Goal: Communication & Community: Participate in discussion

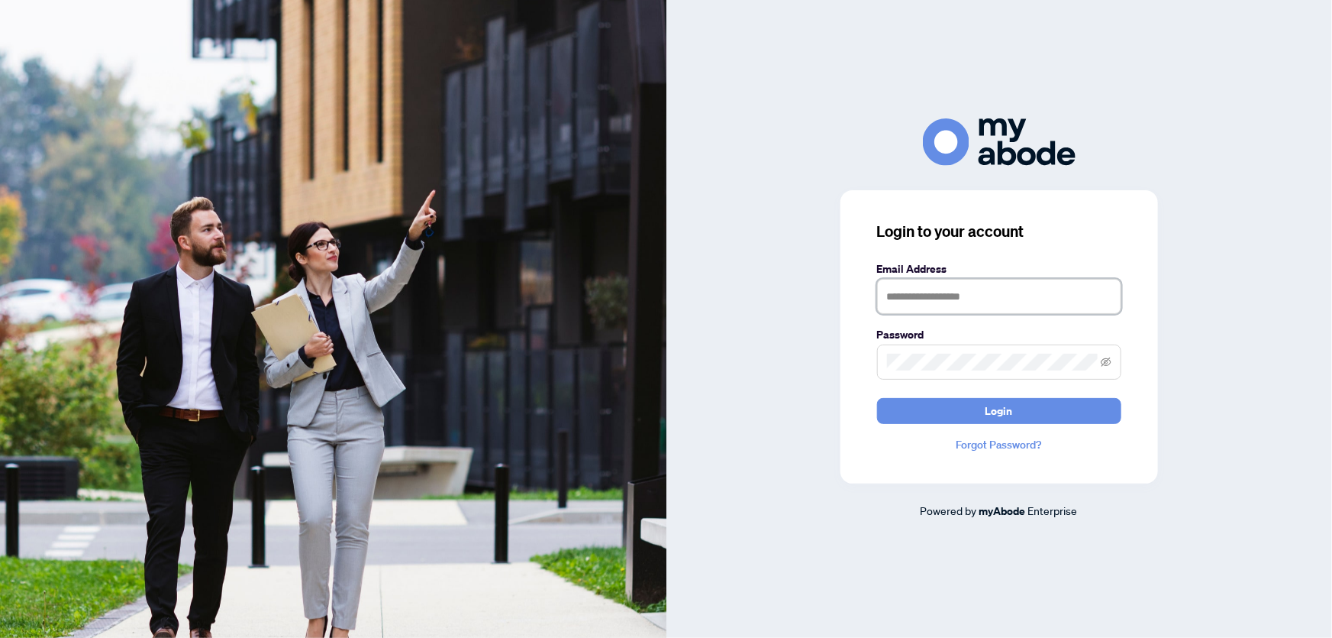
type input "**********"
click at [954, 405] on button "Login" at bounding box center [999, 411] width 244 height 26
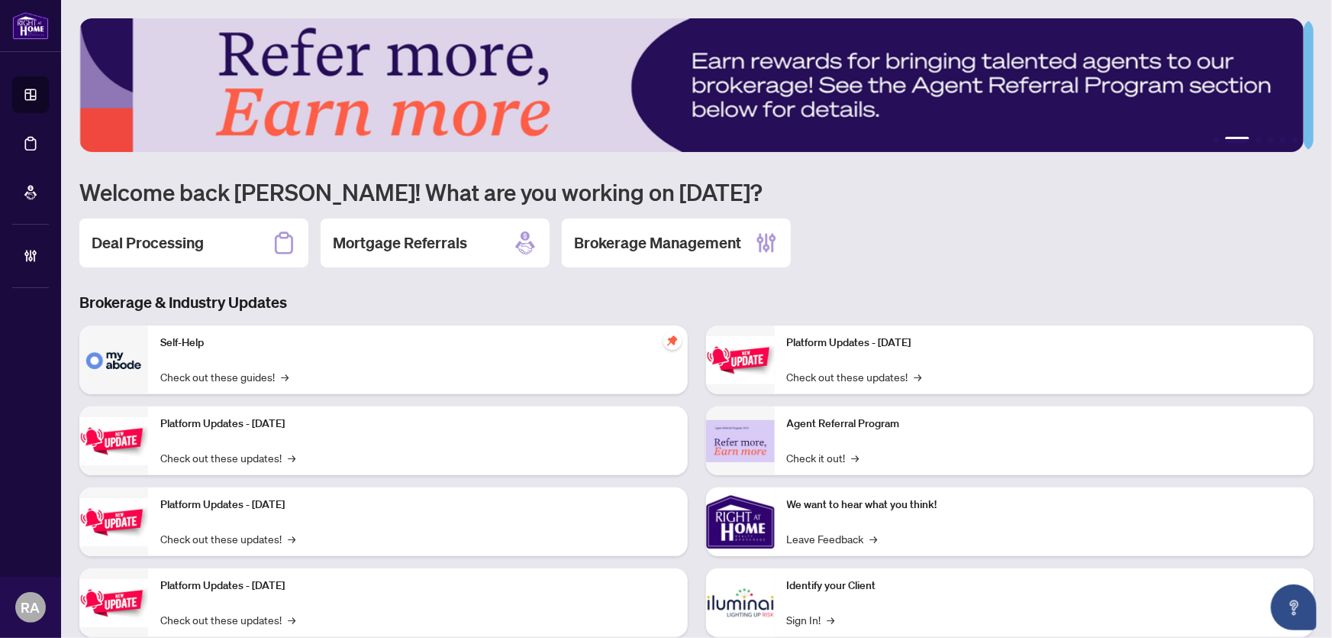
drag, startPoint x: 203, startPoint y: 239, endPoint x: 118, endPoint y: 137, distance: 132.8
click at [203, 239] on h2 "Deal Processing" at bounding box center [148, 242] width 112 height 21
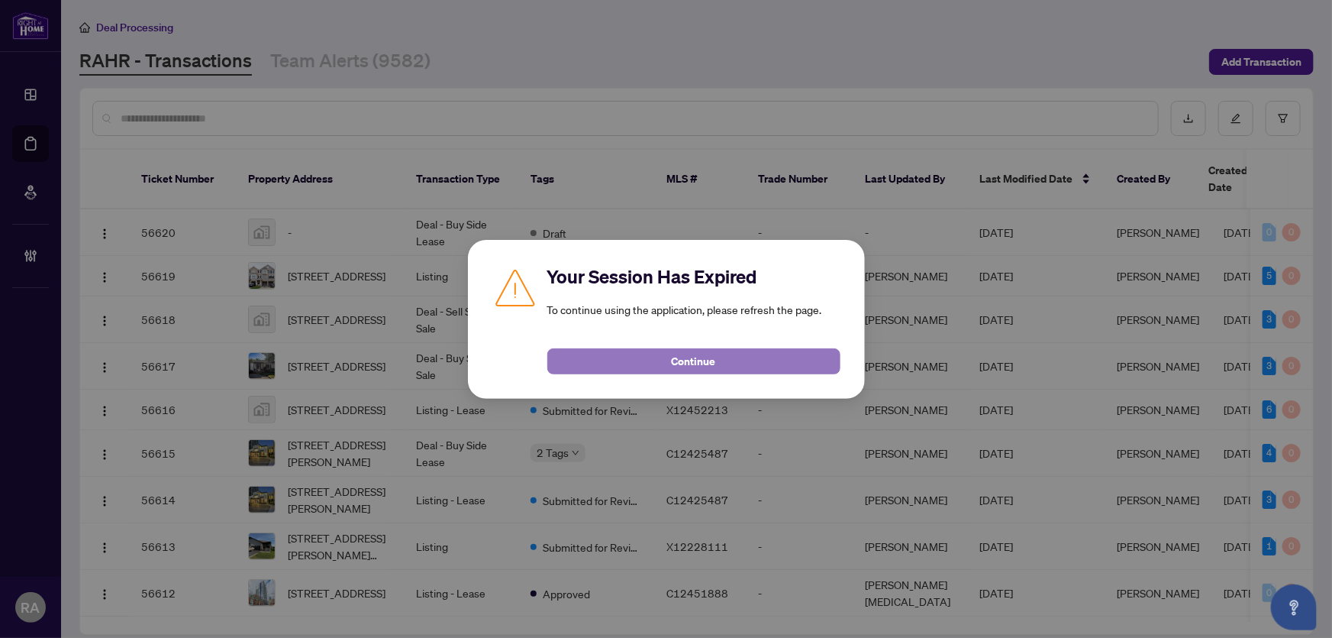
click at [678, 350] on span "Continue" at bounding box center [694, 361] width 44 height 24
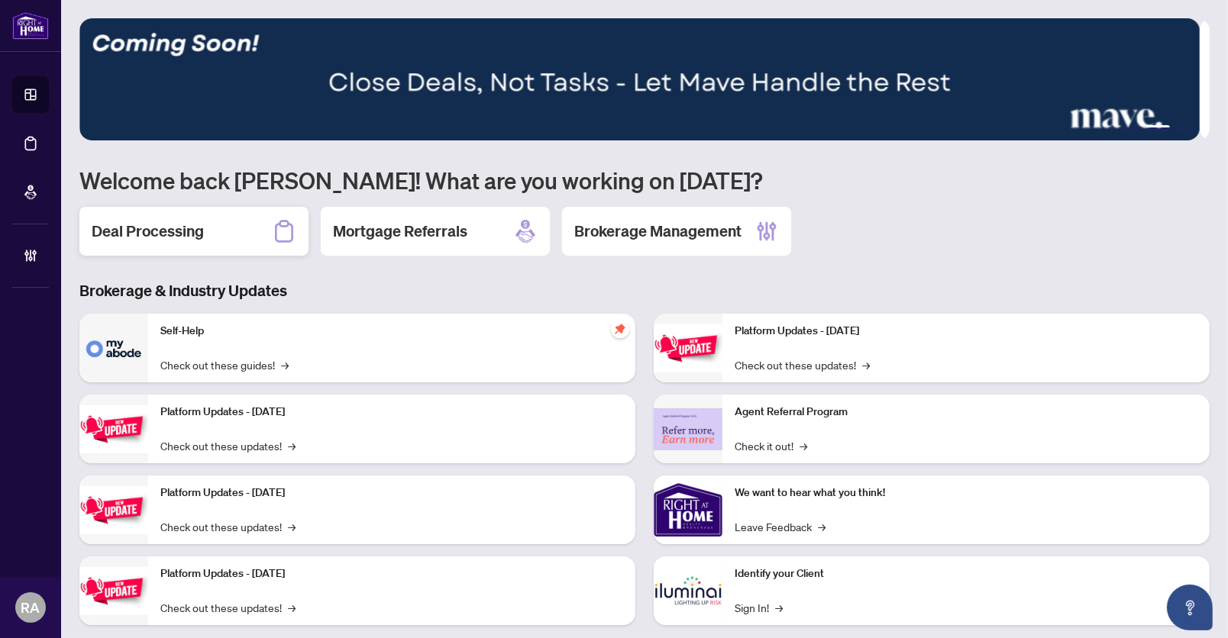
click at [144, 235] on h2 "Deal Processing" at bounding box center [148, 231] width 112 height 21
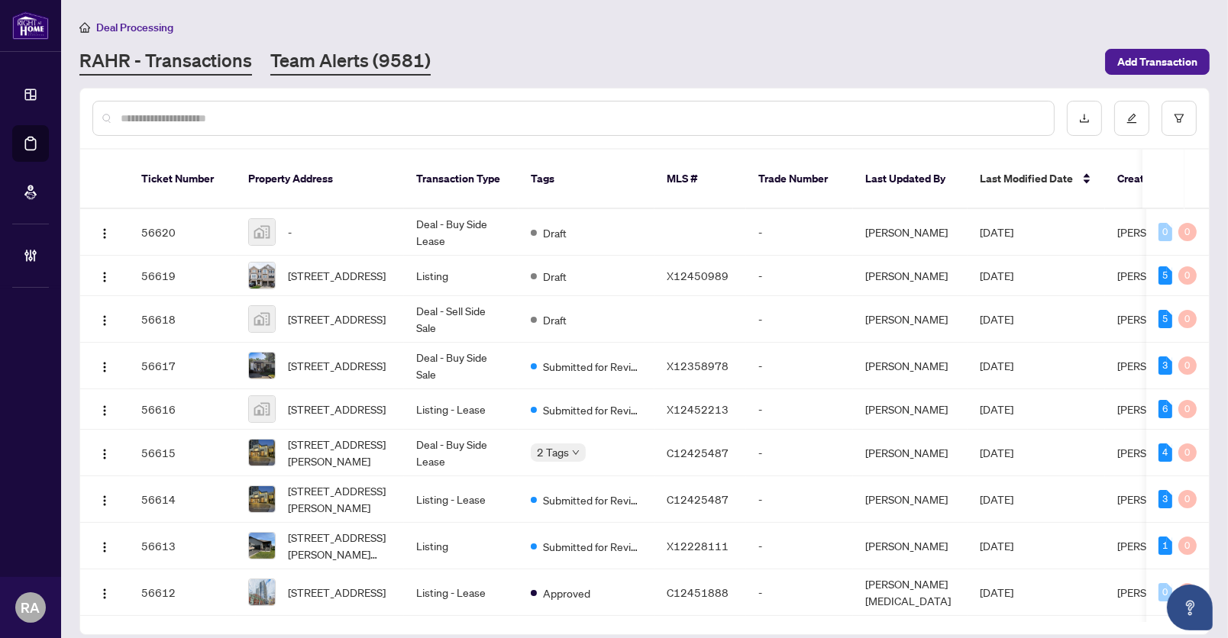
click at [350, 61] on link "Team Alerts (9581)" at bounding box center [350, 61] width 160 height 27
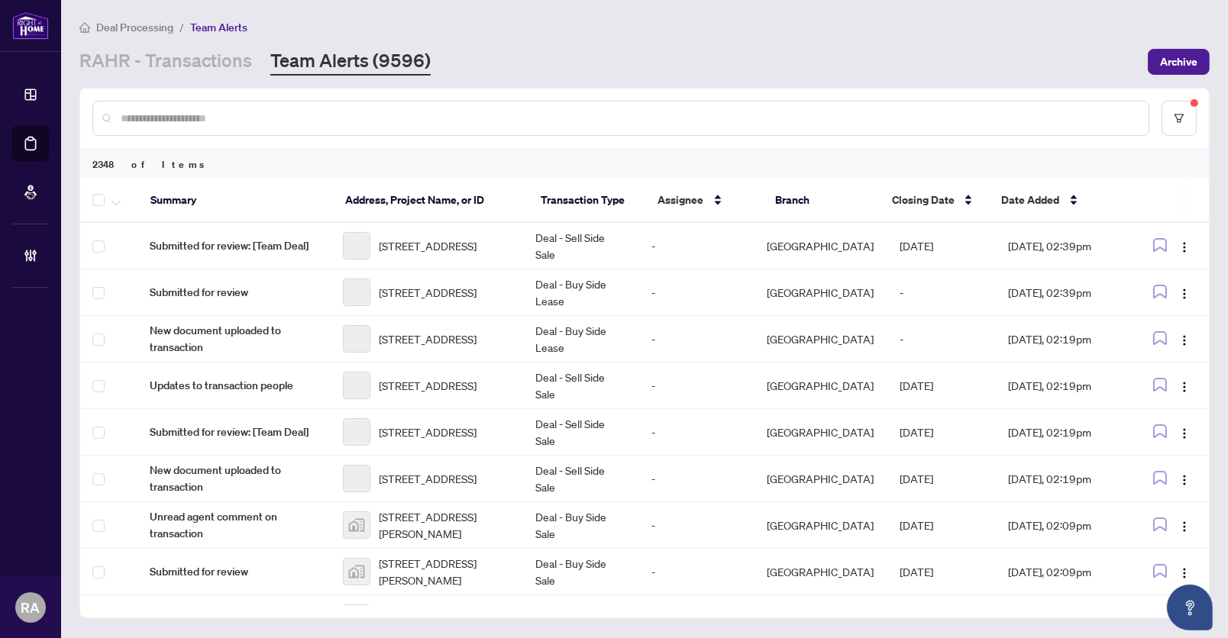
click at [570, 57] on div "RAHR - Transactions Team Alerts (9596)" at bounding box center [608, 61] width 1059 height 27
click at [726, 62] on div "[PERSON_NAME] - Transactions Team Alerts (9596)" at bounding box center [608, 61] width 1059 height 27
click at [737, 52] on div "[PERSON_NAME] - Transactions Team Alerts (9596)" at bounding box center [608, 61] width 1059 height 27
click at [954, 40] on div "Deal Processing / Team Alerts RAHR - Transactions Team Alerts (9596) Archive" at bounding box center [644, 46] width 1130 height 57
click at [896, 37] on div "Deal Processing / Team Alerts RAHR - Transactions Team Alerts (9596) Archive" at bounding box center [644, 46] width 1130 height 57
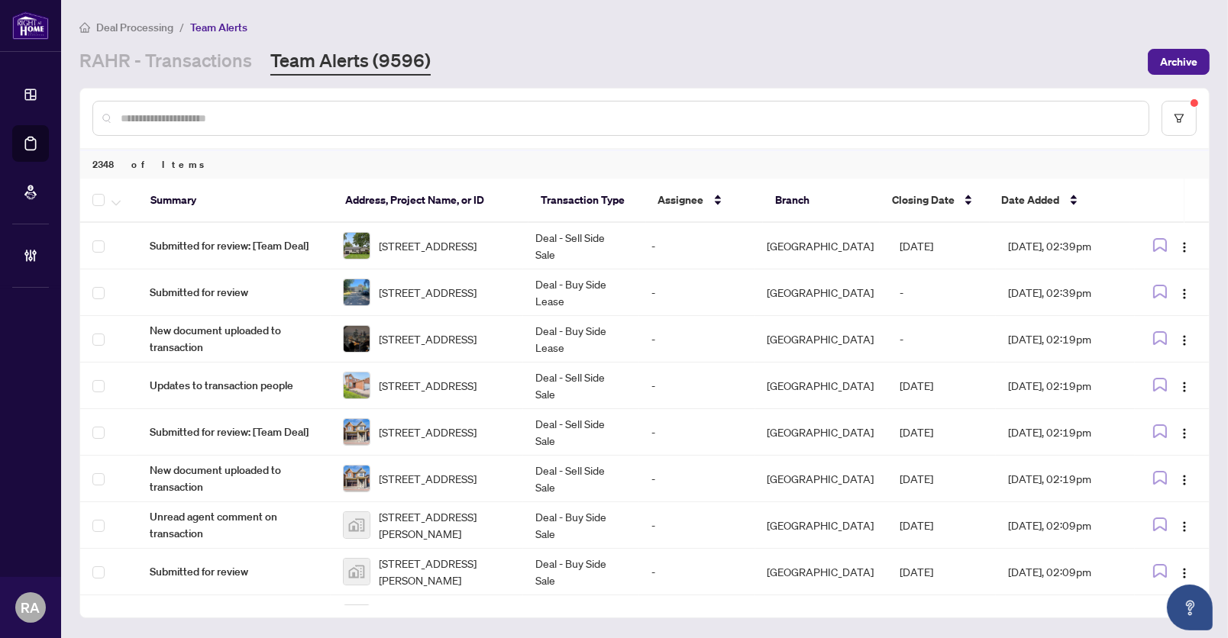
click at [896, 27] on div "Deal Processing / Team Alerts" at bounding box center [644, 27] width 1130 height 18
click at [891, 30] on div "Deal Processing / Team Alerts" at bounding box center [644, 27] width 1130 height 18
click at [689, 15] on main "Deal Processing / Team Alerts RAHR - Transactions Team Alerts (9596) Archive 23…" at bounding box center [644, 319] width 1167 height 638
click at [575, 39] on div "Deal Processing / Team Alerts RAHR - Transactions Team Alerts (9596) Archive" at bounding box center [644, 46] width 1130 height 57
click at [513, 33] on div "Deal Processing / Team Alerts" at bounding box center [644, 27] width 1130 height 18
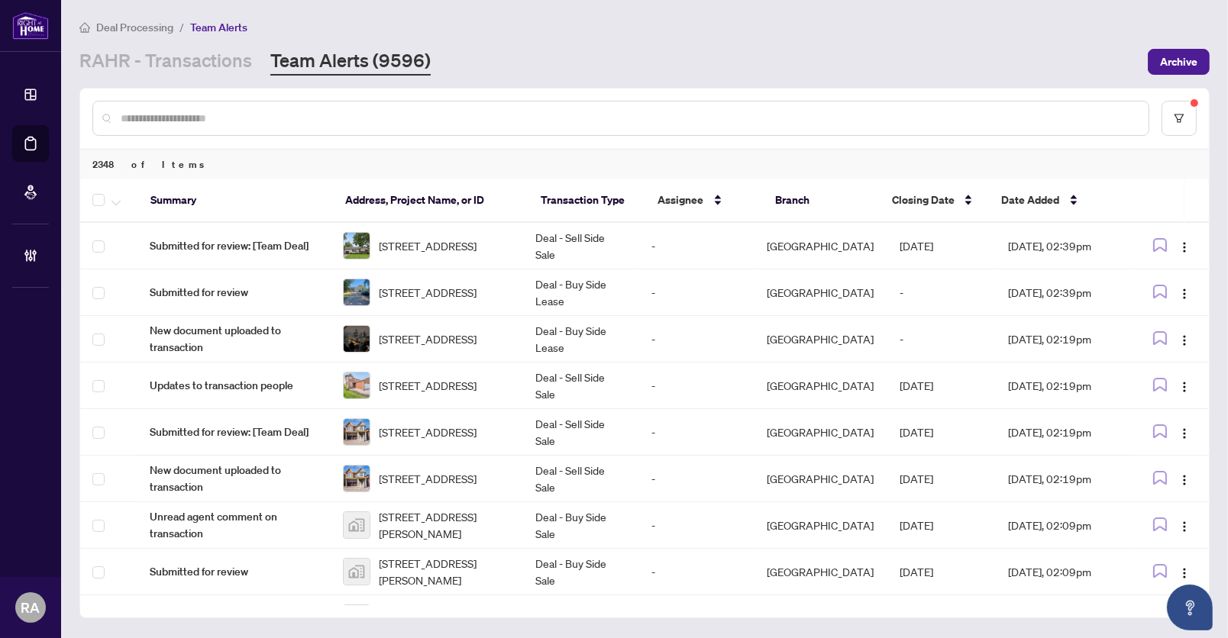
click at [851, 43] on div "Deal Processing / Team Alerts RAHR - Transactions Team Alerts (9596) Archive" at bounding box center [644, 46] width 1130 height 57
click at [851, 42] on div "Deal Processing / Team Alerts RAHR - Transactions Team Alerts (9596) Archive" at bounding box center [644, 46] width 1130 height 57
click at [848, 50] on div "RAHR - Transactions Team Alerts (9596)" at bounding box center [608, 61] width 1059 height 27
click at [681, 23] on div "Deal Processing / Team Alerts" at bounding box center [644, 27] width 1130 height 18
click at [1175, 130] on button "button" at bounding box center [1178, 118] width 35 height 35
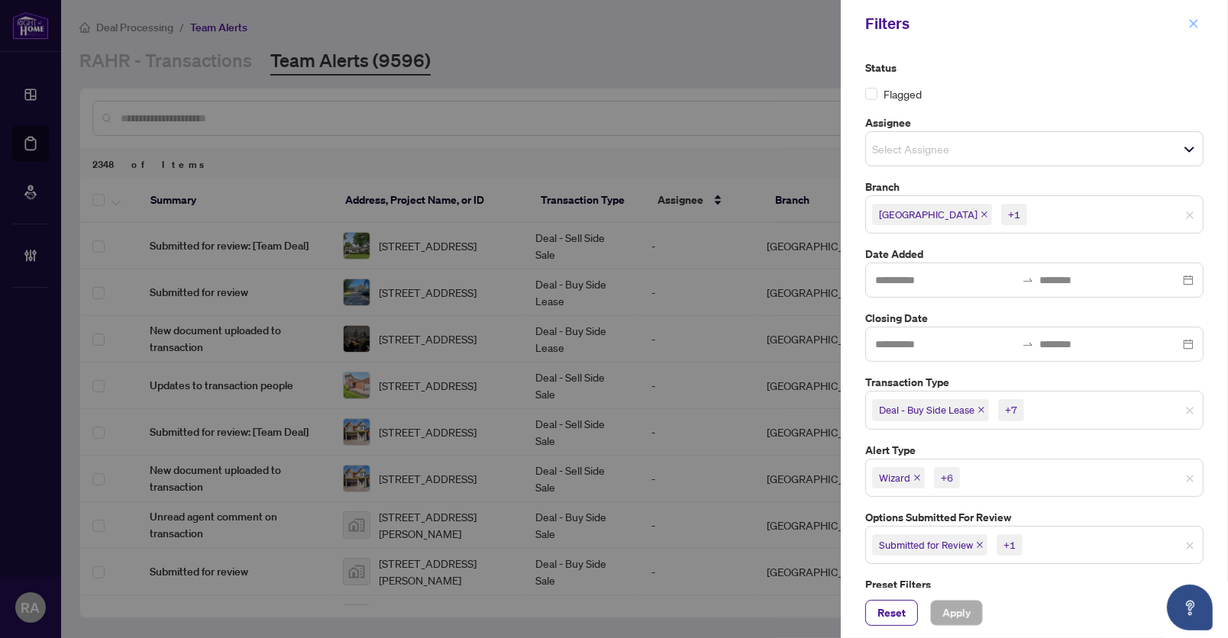
click at [1190, 25] on icon "close" at bounding box center [1193, 23] width 11 height 11
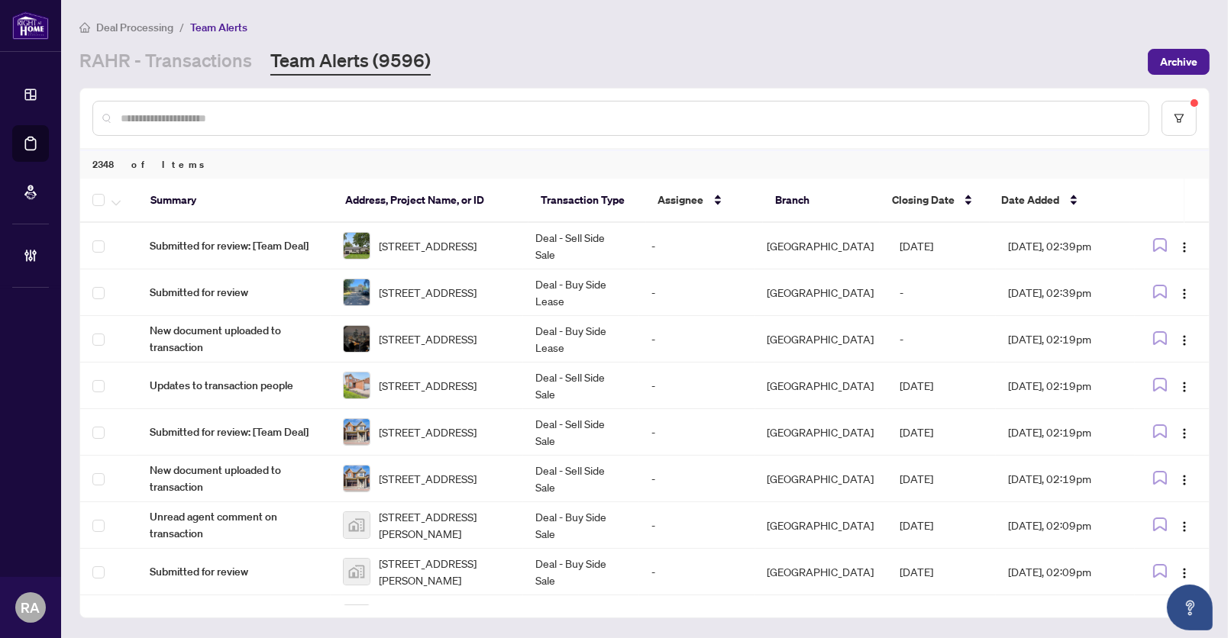
click at [744, 52] on div "RAHR - Transactions Team Alerts (9596)" at bounding box center [608, 61] width 1059 height 27
click at [744, 49] on div "RAHR - Transactions Team Alerts (9596)" at bounding box center [608, 61] width 1059 height 27
click at [1167, 108] on button "button" at bounding box center [1178, 118] width 35 height 35
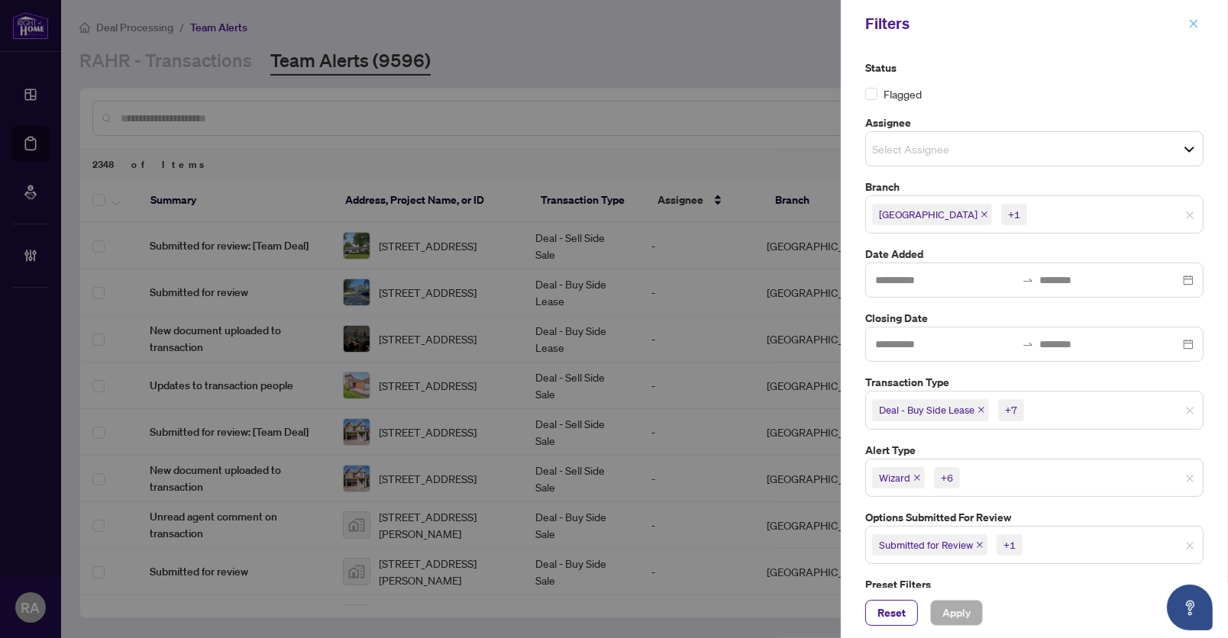
click at [1191, 22] on icon "close" at bounding box center [1193, 23] width 11 height 11
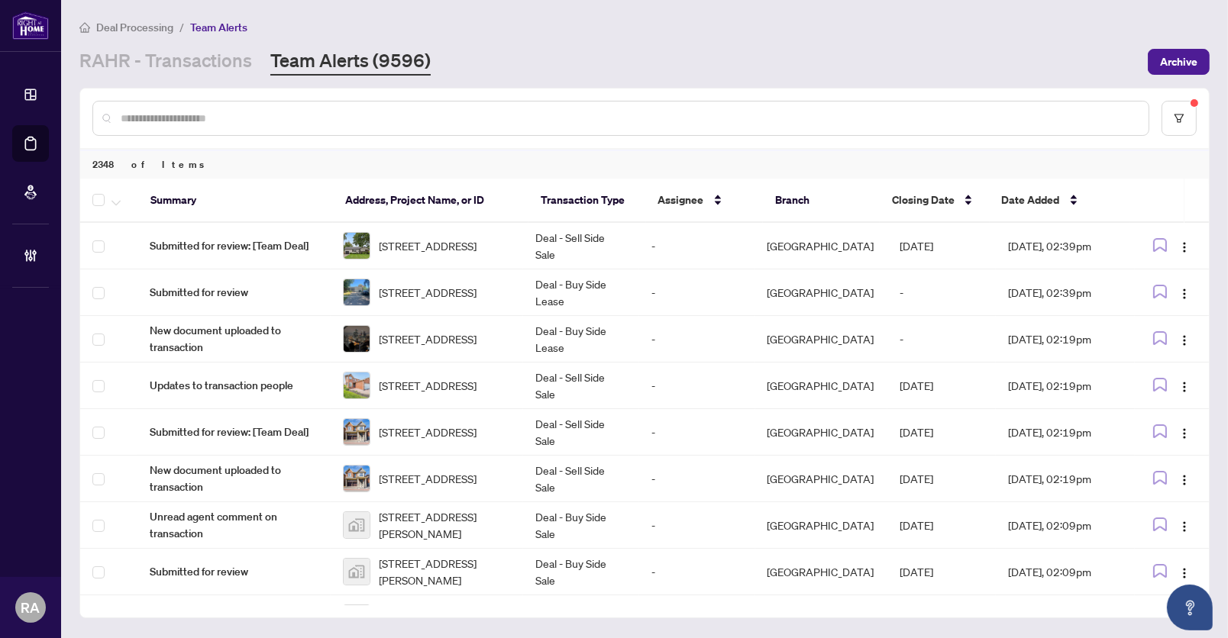
click at [812, 42] on div "Deal Processing / Team Alerts RAHR - Transactions Team Alerts (9596) Archive" at bounding box center [644, 46] width 1130 height 57
click at [664, 16] on main "Deal Processing / Team Alerts RAHR - Transactions Team Alerts (9596) Archive 23…" at bounding box center [644, 319] width 1167 height 638
click at [675, 41] on div "Deal Processing / Team Alerts RAHR - Transactions Team Alerts (9596) Archive" at bounding box center [644, 46] width 1130 height 57
click at [672, 33] on div "Deal Processing / Team Alerts" at bounding box center [644, 27] width 1130 height 18
click at [670, 25] on div "Deal Processing / Team Alerts" at bounding box center [644, 27] width 1130 height 18
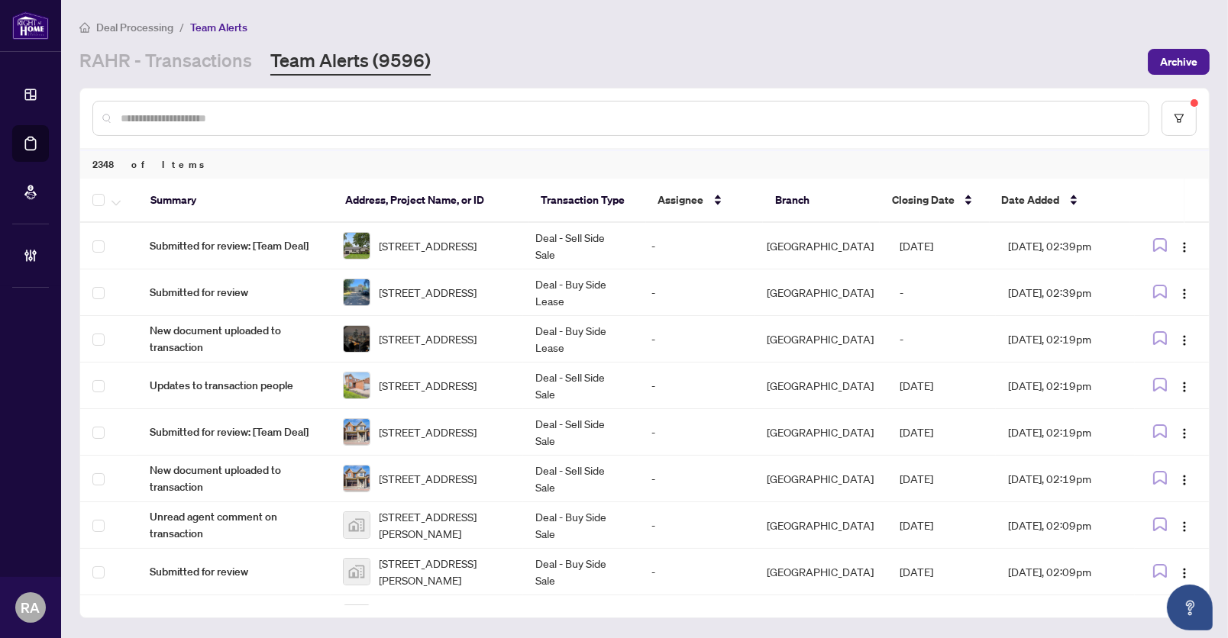
drag, startPoint x: 651, startPoint y: 50, endPoint x: 633, endPoint y: 5, distance: 47.6
click at [650, 45] on div "Deal Processing / Team Alerts RAHR - Transactions Team Alerts (9596) Archive" at bounding box center [644, 46] width 1130 height 57
click at [601, 34] on div "Deal Processing / Team Alerts" at bounding box center [644, 27] width 1130 height 18
click at [856, 54] on div "RAHR - Transactions Team Alerts (9596)" at bounding box center [608, 61] width 1059 height 27
click at [593, 63] on div "RAHR - Transactions Team Alerts (9596)" at bounding box center [608, 61] width 1059 height 27
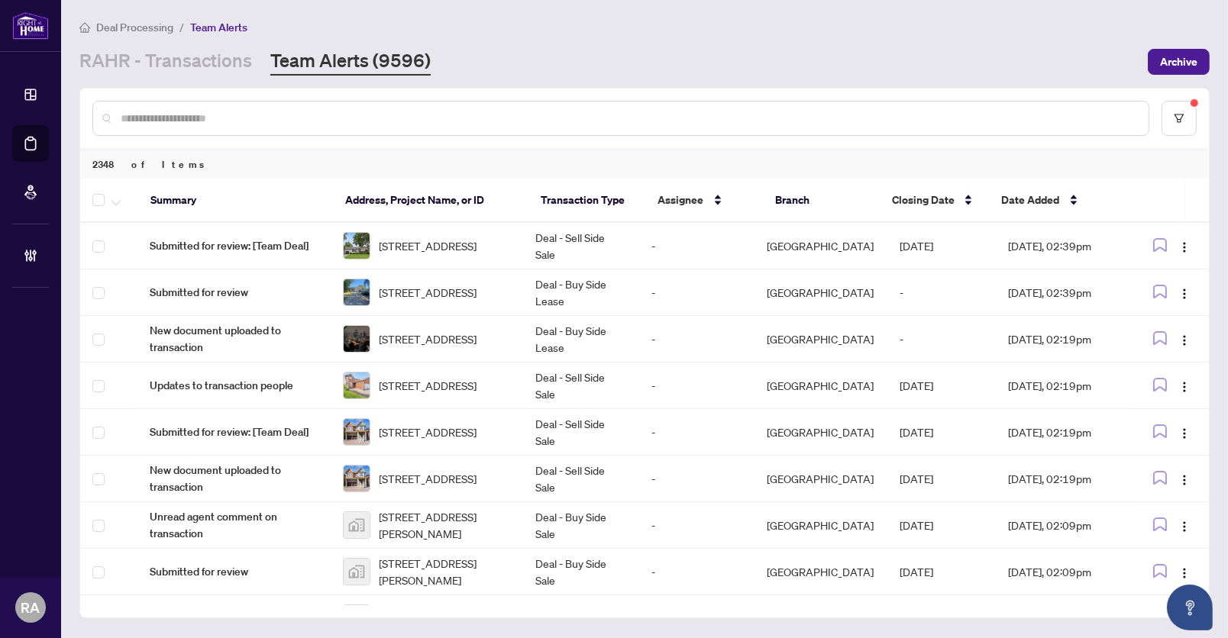
drag, startPoint x: 1183, startPoint y: 2, endPoint x: 1214, endPoint y: 45, distance: 53.0
click at [1183, 2] on main "Deal Processing / Team Alerts RAHR - Transactions Team Alerts (9596) Archive 23…" at bounding box center [644, 319] width 1167 height 638
click at [1150, 18] on div "Deal Processing / Team Alerts" at bounding box center [644, 27] width 1130 height 18
click at [973, 39] on div "Deal Processing / Team Alerts RAHR - Transactions Team Alerts (9596) Archive" at bounding box center [644, 46] width 1130 height 57
click at [747, 48] on div "RAHR - Transactions Team Alerts (9596)" at bounding box center [608, 61] width 1059 height 27
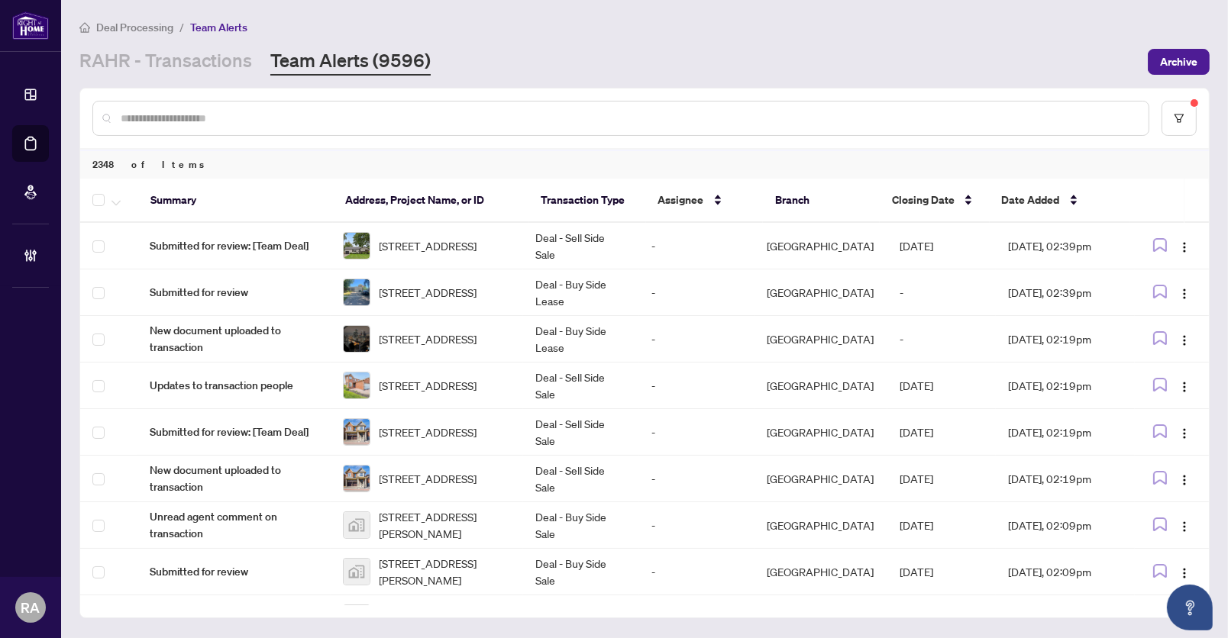
click at [612, 31] on div "Deal Processing / Team Alerts" at bounding box center [644, 27] width 1130 height 18
click at [600, 39] on div "Deal Processing / Team Alerts RAHR - Transactions Team Alerts (9596) Archive" at bounding box center [644, 46] width 1130 height 57
click at [580, 38] on div "Deal Processing / Team Alerts RAHR - Transactions Team Alerts (9596) Archive" at bounding box center [644, 46] width 1130 height 57
click at [580, 30] on div "Deal Processing / Team Alerts" at bounding box center [644, 27] width 1130 height 18
click at [559, 44] on div "Deal Processing / Team Alerts RAHR - Transactions Team Alerts (9596) Archive" at bounding box center [644, 46] width 1130 height 57
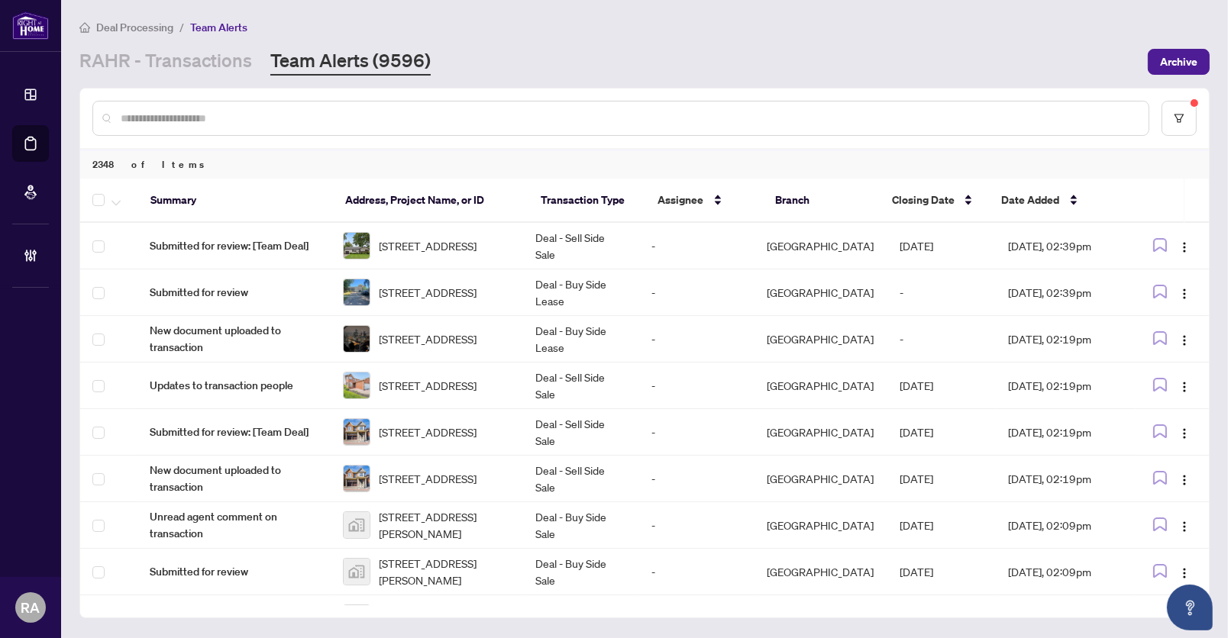
click at [559, 42] on div "Deal Processing / Team Alerts RAHR - Transactions Team Alerts (9596) Archive" at bounding box center [644, 46] width 1130 height 57
click at [634, 30] on div "Deal Processing / Team Alerts" at bounding box center [644, 27] width 1130 height 18
click at [612, 33] on div "Deal Processing / Team Alerts" at bounding box center [644, 27] width 1130 height 18
click at [624, 48] on div "RAHR - Transactions Team Alerts (9596)" at bounding box center [608, 61] width 1059 height 27
click at [622, 37] on div "Deal Processing / Team Alerts RAHR - Transactions Team Alerts (9596) Archive" at bounding box center [644, 46] width 1130 height 57
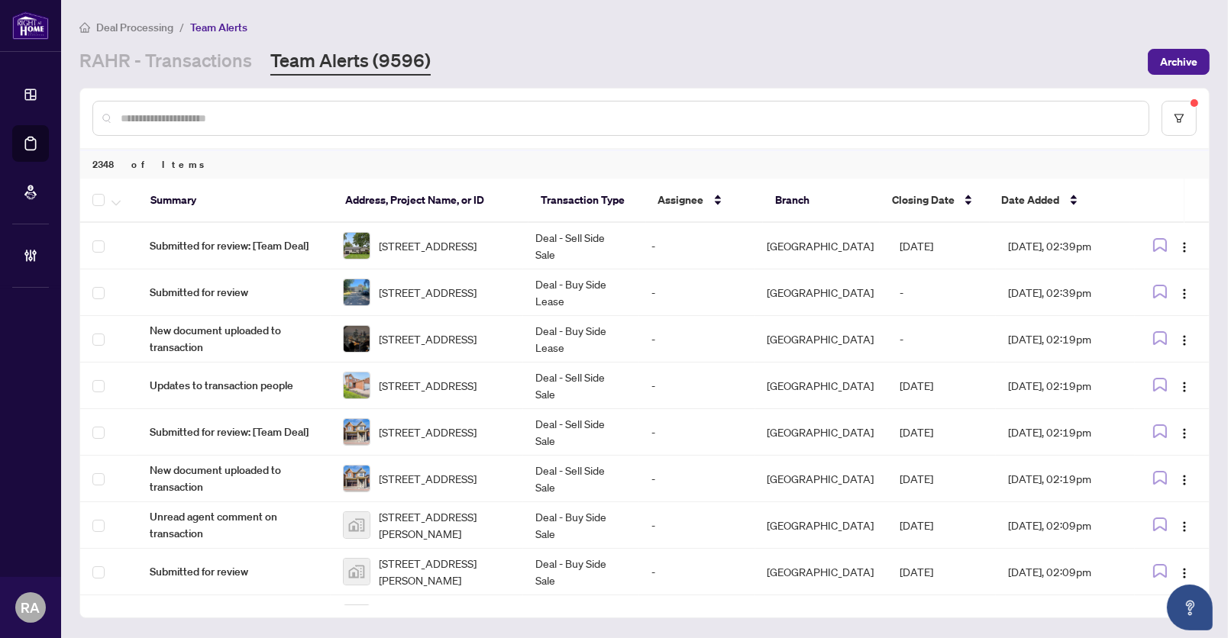
click at [628, 29] on div "Deal Processing / Team Alerts" at bounding box center [644, 27] width 1130 height 18
click at [717, 45] on div "Deal Processing / Team Alerts RAHR - Transactions Team Alerts (9596) Archive" at bounding box center [644, 46] width 1130 height 57
click at [717, 31] on div "Deal Processing / Team Alerts" at bounding box center [644, 27] width 1130 height 18
click at [699, 45] on div "Deal Processing / Team Alerts RAHR - Transactions Team Alerts (9596) Archive" at bounding box center [644, 46] width 1130 height 57
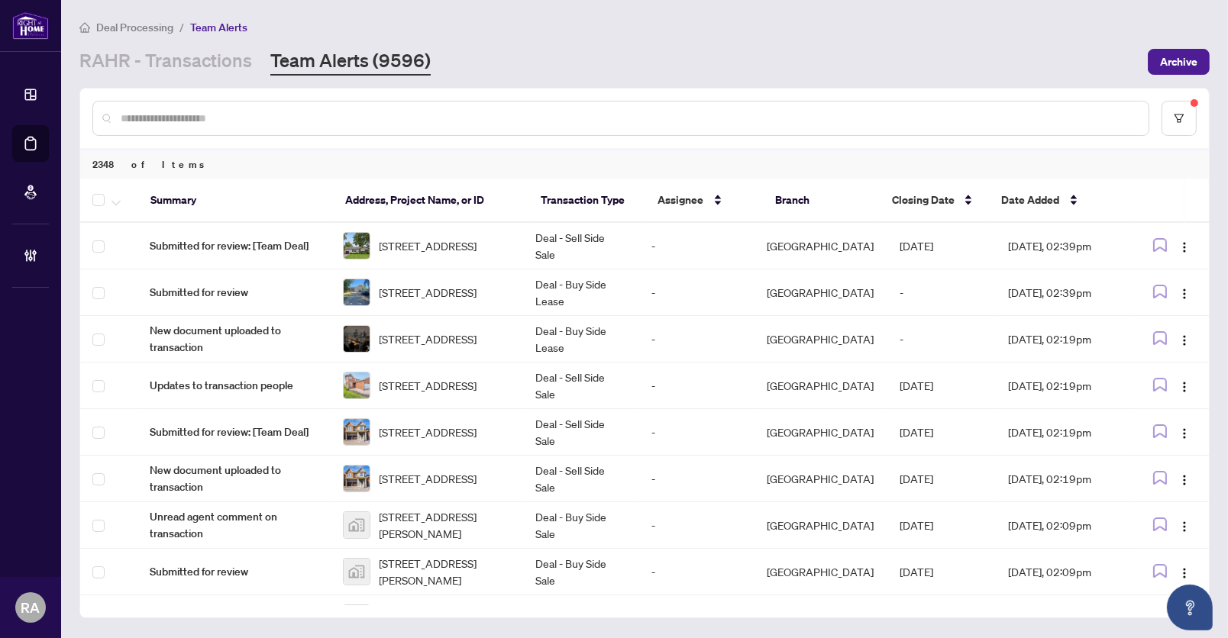
click at [647, 46] on div "Deal Processing / Team Alerts RAHR - Transactions Team Alerts (9596) Archive" at bounding box center [644, 46] width 1130 height 57
click at [651, 26] on div "Deal Processing / Team Alerts" at bounding box center [644, 27] width 1130 height 18
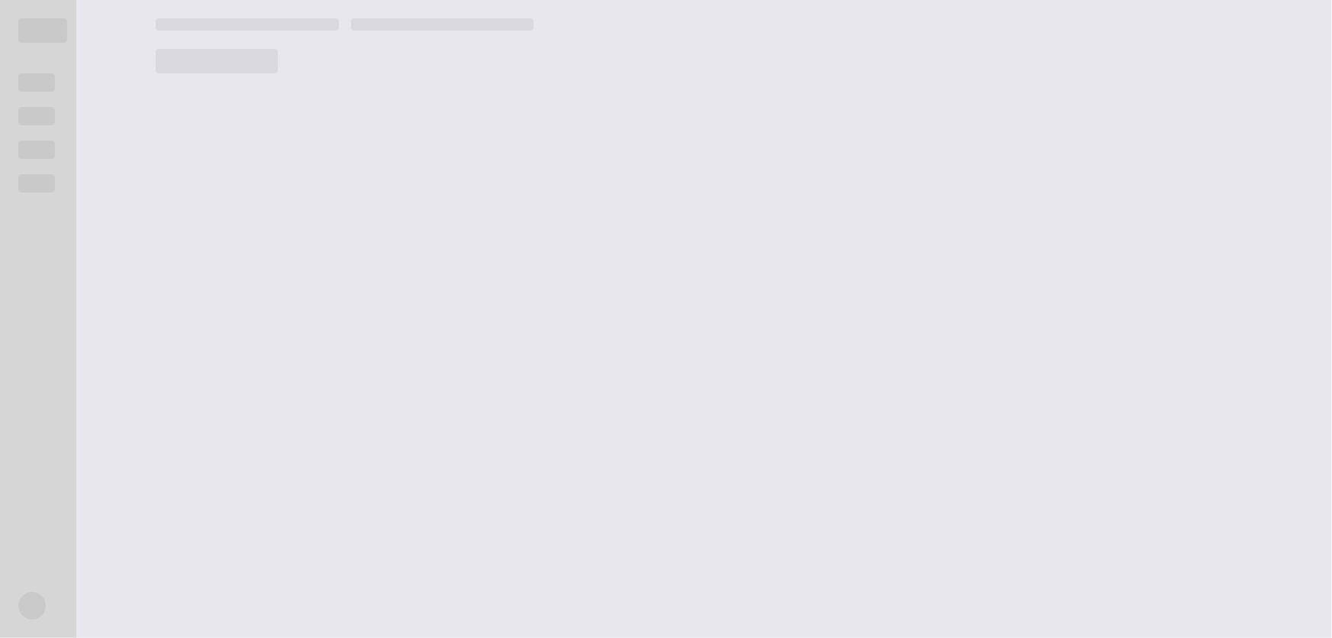
click at [222, 280] on main at bounding box center [734, 319] width 1195 height 638
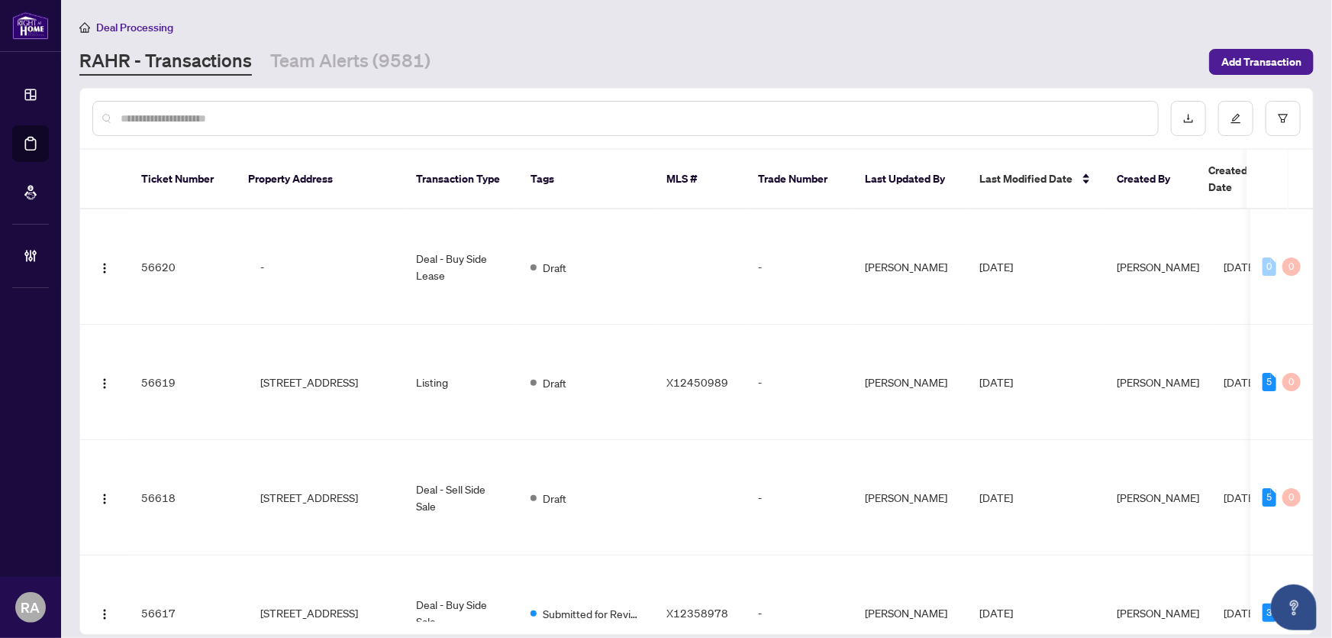
drag, startPoint x: 532, startPoint y: 47, endPoint x: 501, endPoint y: 131, distance: 90.3
click at [531, 50] on div "[PERSON_NAME] - Transactions Team Alerts (9581)" at bounding box center [639, 61] width 1121 height 27
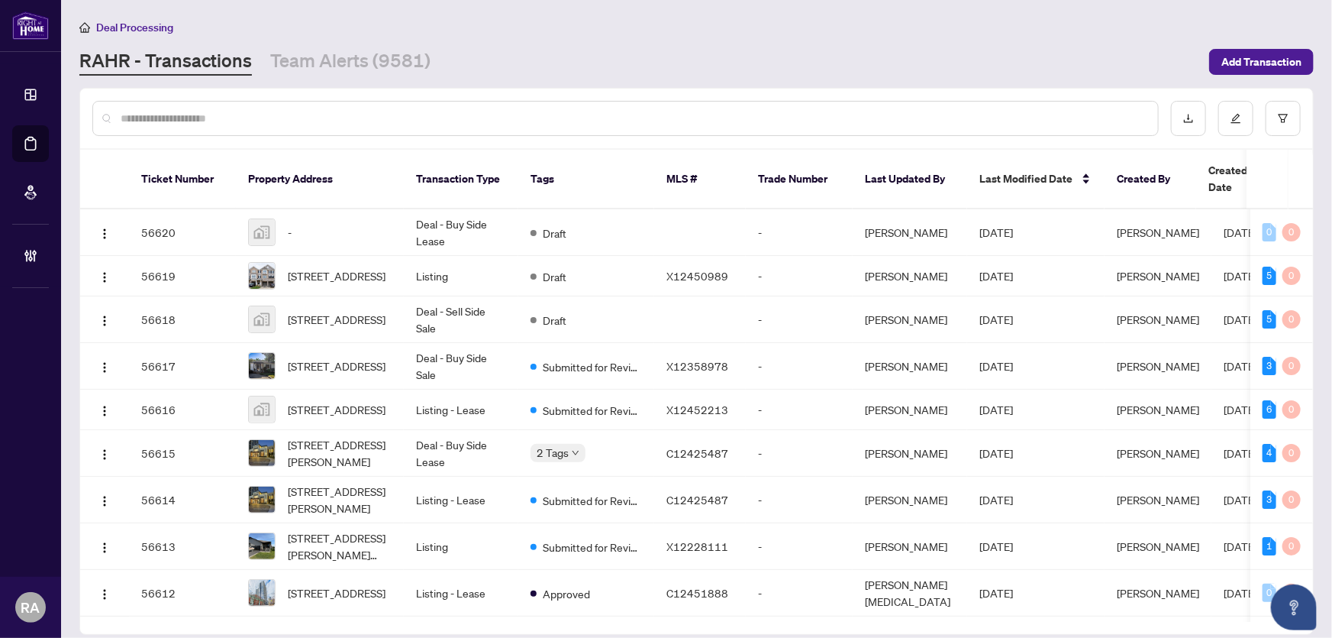
click at [516, 111] on input "text" at bounding box center [633, 118] width 1025 height 17
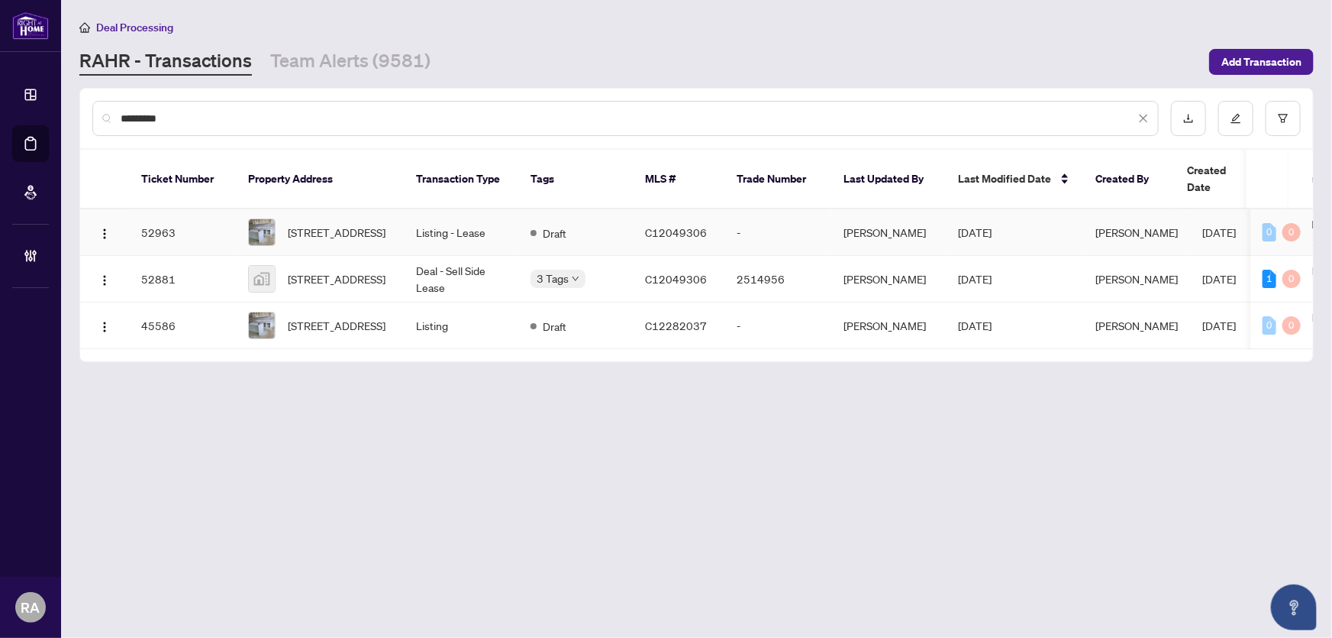
type input "*********"
click at [468, 209] on td "Listing - Lease" at bounding box center [461, 232] width 115 height 47
click at [111, 354] on main "Deal Processing RAHR - Transactions Team Alerts (9581) Add Transaction ********…" at bounding box center [696, 319] width 1271 height 638
click at [386, 224] on span "[STREET_ADDRESS]" at bounding box center [337, 232] width 98 height 17
drag, startPoint x: 268, startPoint y: 436, endPoint x: 323, endPoint y: 247, distance: 197.2
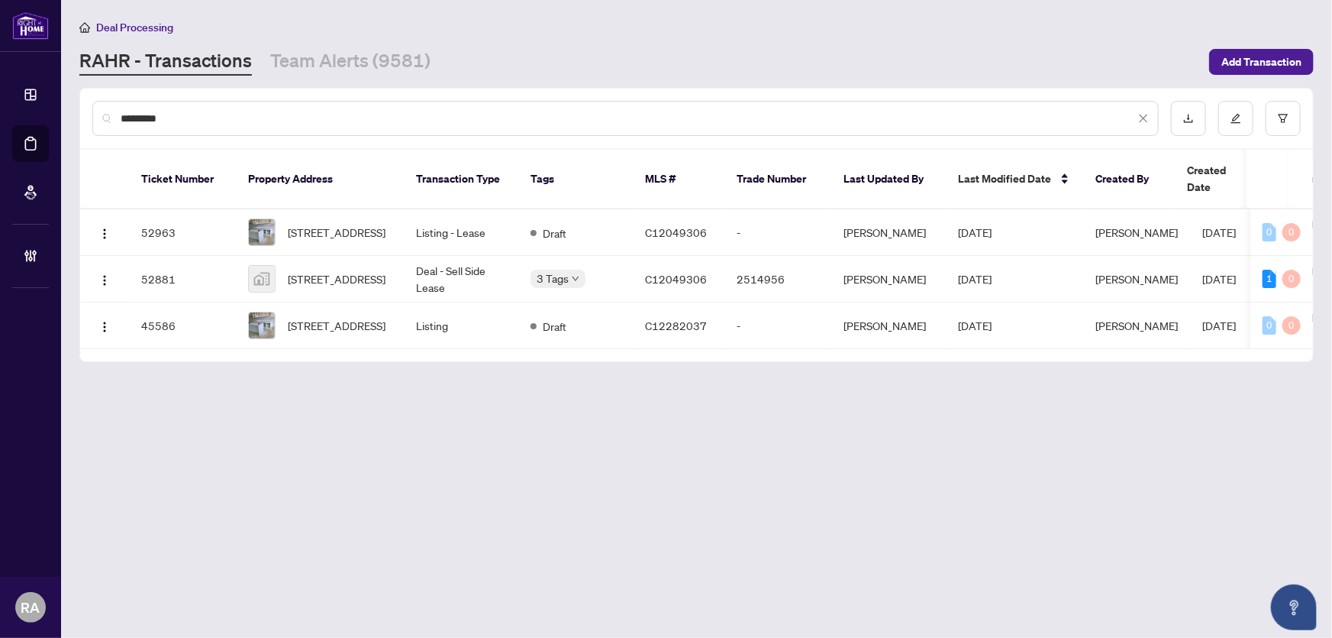
click at [271, 428] on main "Deal Processing RAHR - Transactions Team Alerts (9581) Add Transaction ********…" at bounding box center [696, 319] width 1271 height 638
click at [365, 59] on link "Team Alerts (9581)" at bounding box center [350, 61] width 160 height 27
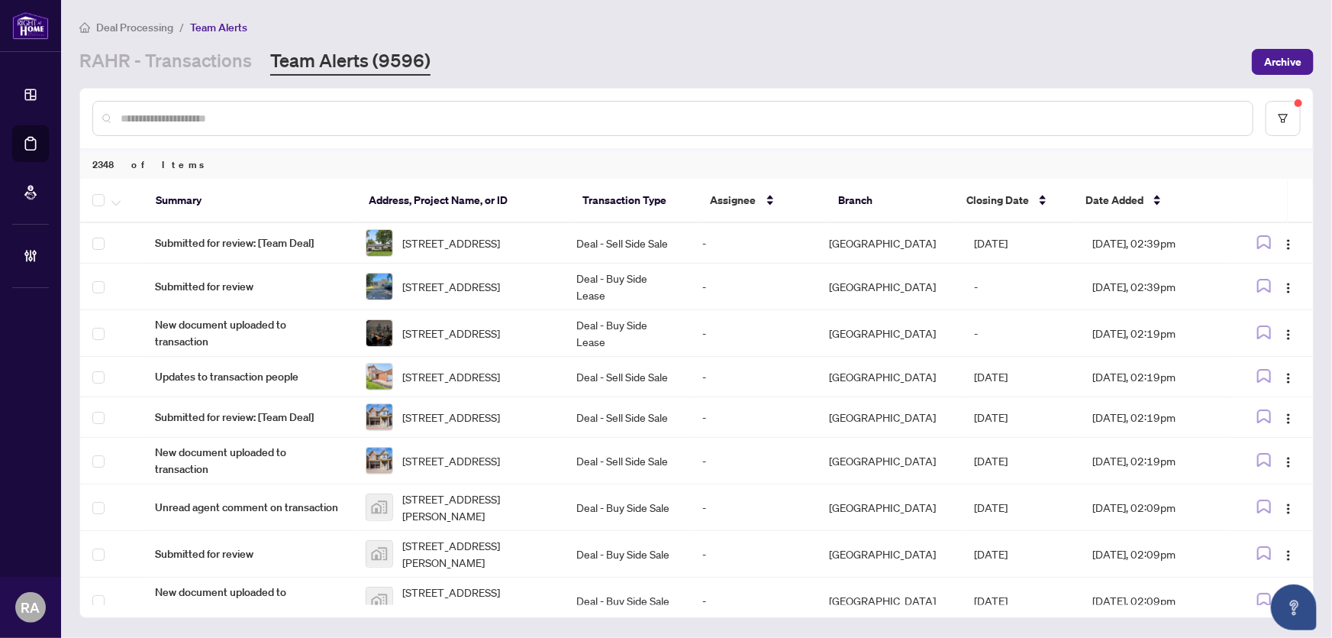
click at [768, 43] on div "Deal Processing / Team Alerts RAHR - Transactions Team Alerts (9596) Archive" at bounding box center [696, 46] width 1235 height 57
click at [634, 61] on div "RAHR - Transactions Team Alerts (9596)" at bounding box center [661, 61] width 1164 height 27
click at [519, 55] on div "RAHR - Transactions Team Alerts (9596)" at bounding box center [661, 61] width 1164 height 27
click at [542, 50] on div "RAHR - Transactions Team Alerts (9596)" at bounding box center [661, 61] width 1164 height 27
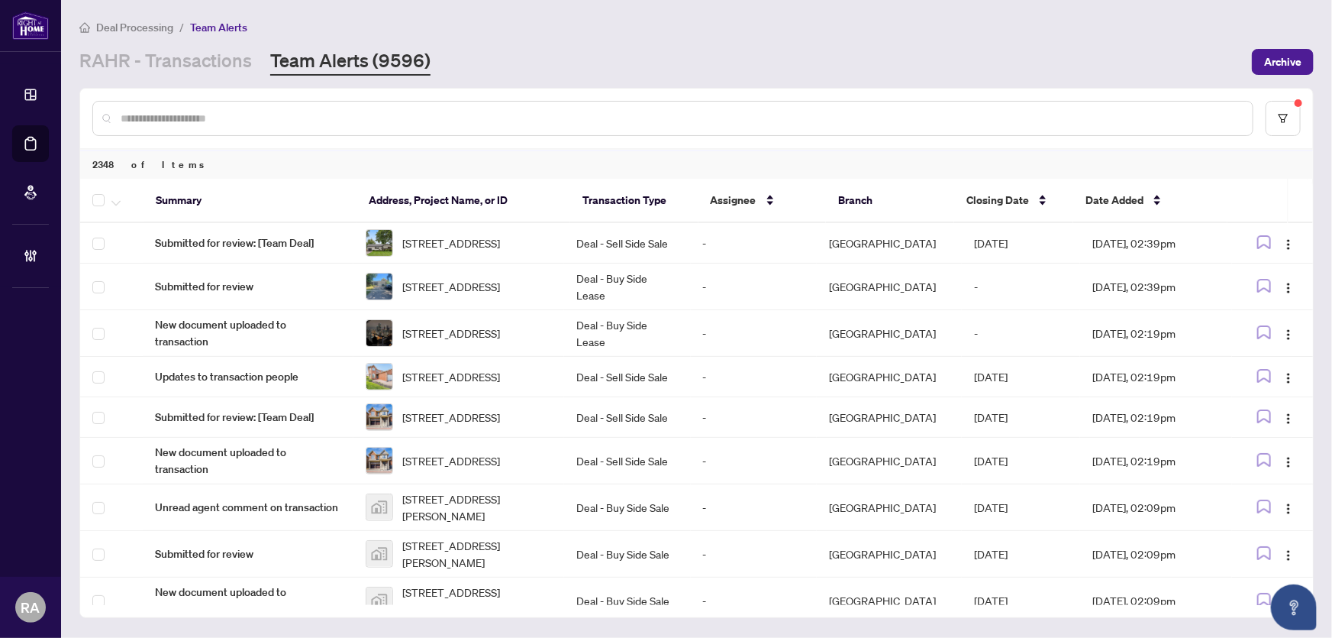
click at [563, 48] on div "RAHR - Transactions Team Alerts (9596)" at bounding box center [661, 61] width 1164 height 27
click at [711, 60] on div "RAHR - Transactions Team Alerts (9596)" at bounding box center [661, 61] width 1164 height 27
click at [518, 45] on div "Deal Processing / Team Alerts RAHR - Transactions Team Alerts (9596) Archive" at bounding box center [696, 46] width 1235 height 57
click at [555, 46] on div "Deal Processing / Team Alerts RAHR - Transactions Team Alerts (9596) Archive" at bounding box center [696, 46] width 1235 height 57
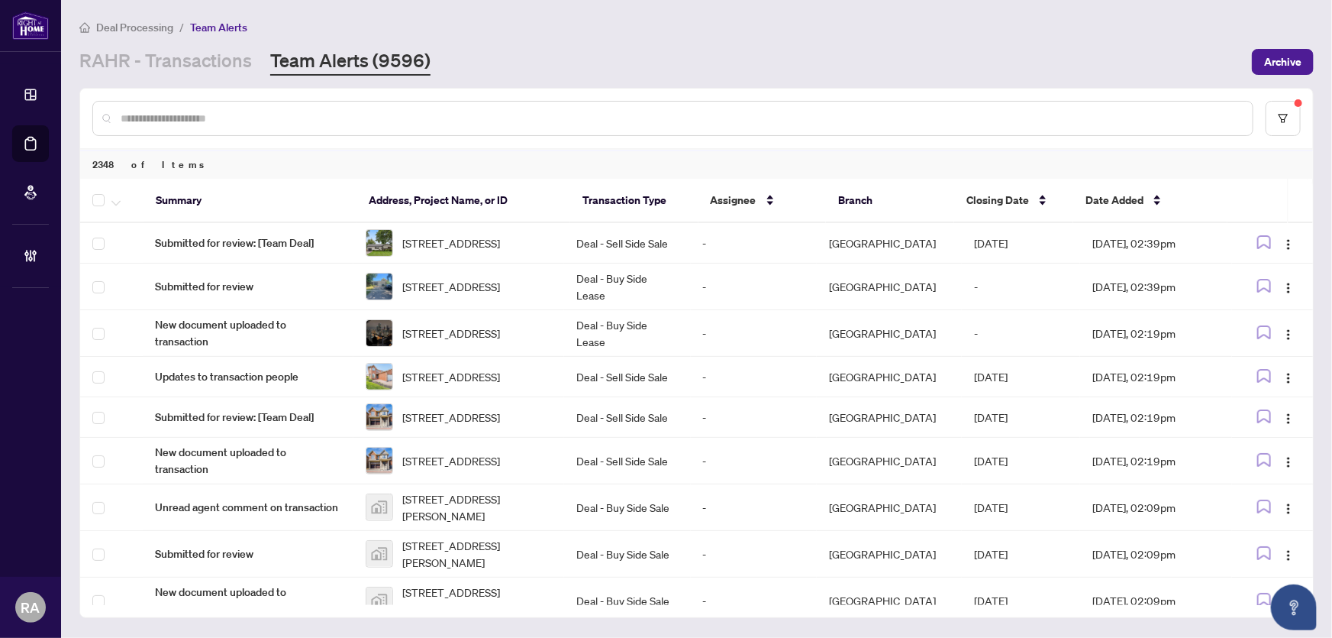
click at [252, 118] on input "text" at bounding box center [681, 118] width 1120 height 17
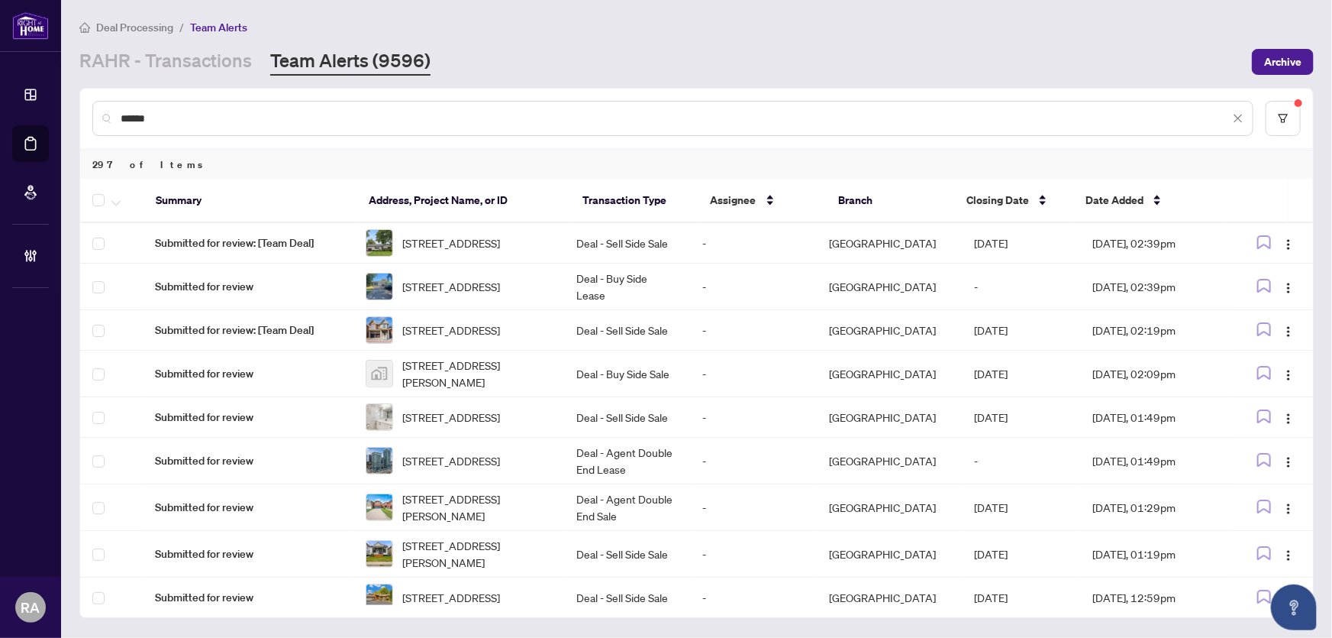
click at [269, 110] on input "******" at bounding box center [675, 118] width 1109 height 17
type input "******"
click at [654, 57] on div "RAHR - Transactions Team Alerts (9596)" at bounding box center [661, 61] width 1164 height 27
click at [572, 43] on div "Deal Processing / Team Alerts RAHR - Transactions Team Alerts (9596) Archive" at bounding box center [696, 46] width 1235 height 57
drag, startPoint x: 573, startPoint y: 43, endPoint x: 589, endPoint y: 35, distance: 17.8
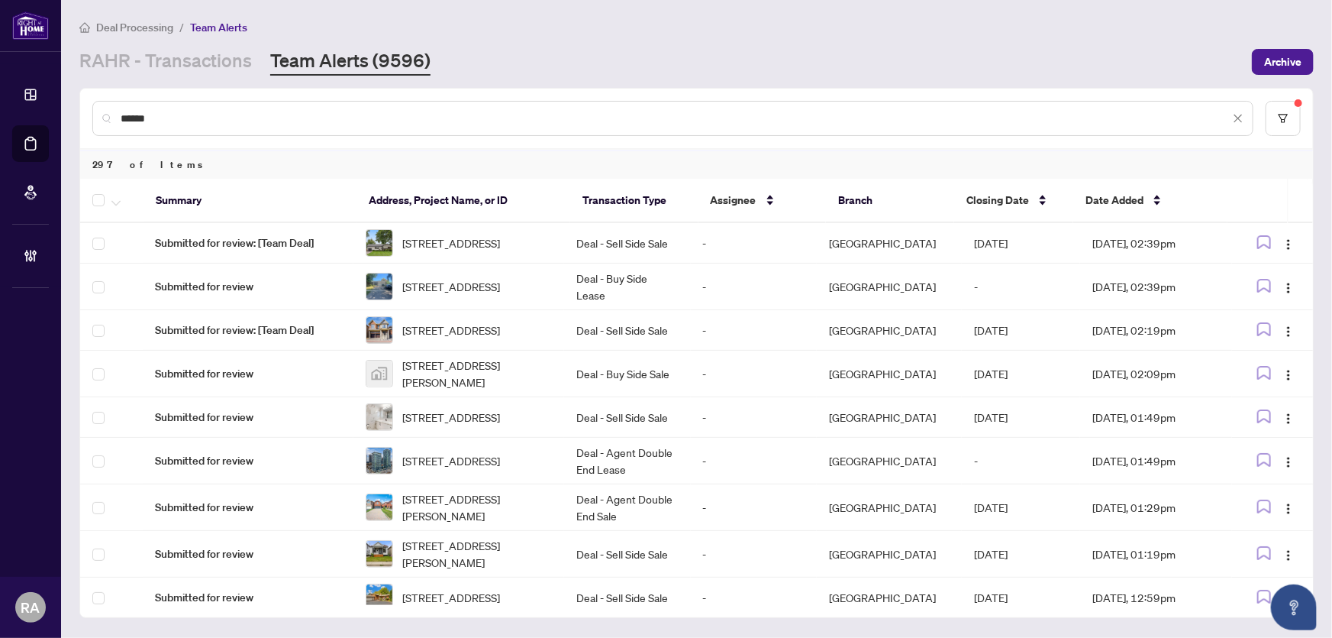
click at [573, 42] on div "Deal Processing / Team Alerts RAHR - Transactions Team Alerts (9596) Archive" at bounding box center [696, 46] width 1235 height 57
click at [590, 36] on div "Deal Processing / Team Alerts RAHR - Transactions Team Alerts (9596) Archive" at bounding box center [696, 46] width 1235 height 57
click at [596, 55] on div "RAHR - Transactions Team Alerts (9596)" at bounding box center [661, 61] width 1164 height 27
click at [576, 52] on div "RAHR - Transactions Team Alerts (9596)" at bounding box center [661, 61] width 1164 height 27
click at [574, 50] on div "RAHR - Transactions Team Alerts (9596)" at bounding box center [661, 61] width 1164 height 27
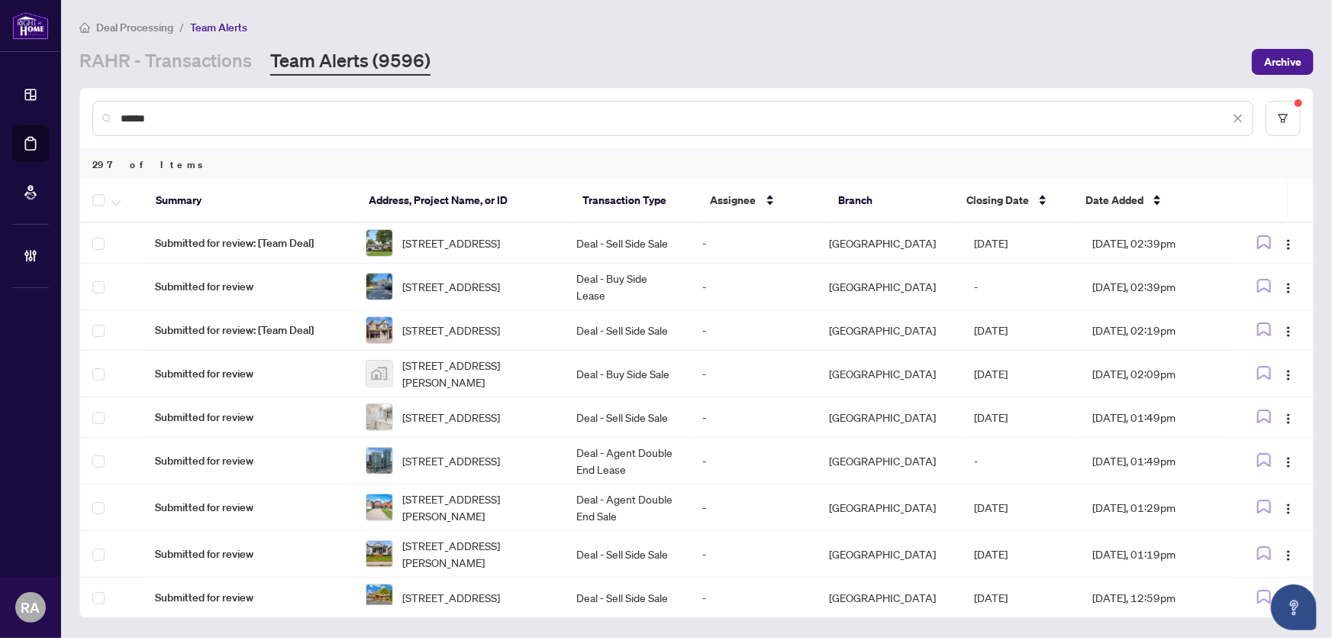
click at [573, 48] on div "RAHR - Transactions Team Alerts (9596)" at bounding box center [661, 61] width 1164 height 27
click at [654, 51] on div "RAHR - Transactions Team Alerts (9596)" at bounding box center [661, 61] width 1164 height 27
click at [661, 38] on div "Deal Processing / Team Alerts RAHR - Transactions Team Alerts (9596) Archive" at bounding box center [696, 46] width 1235 height 57
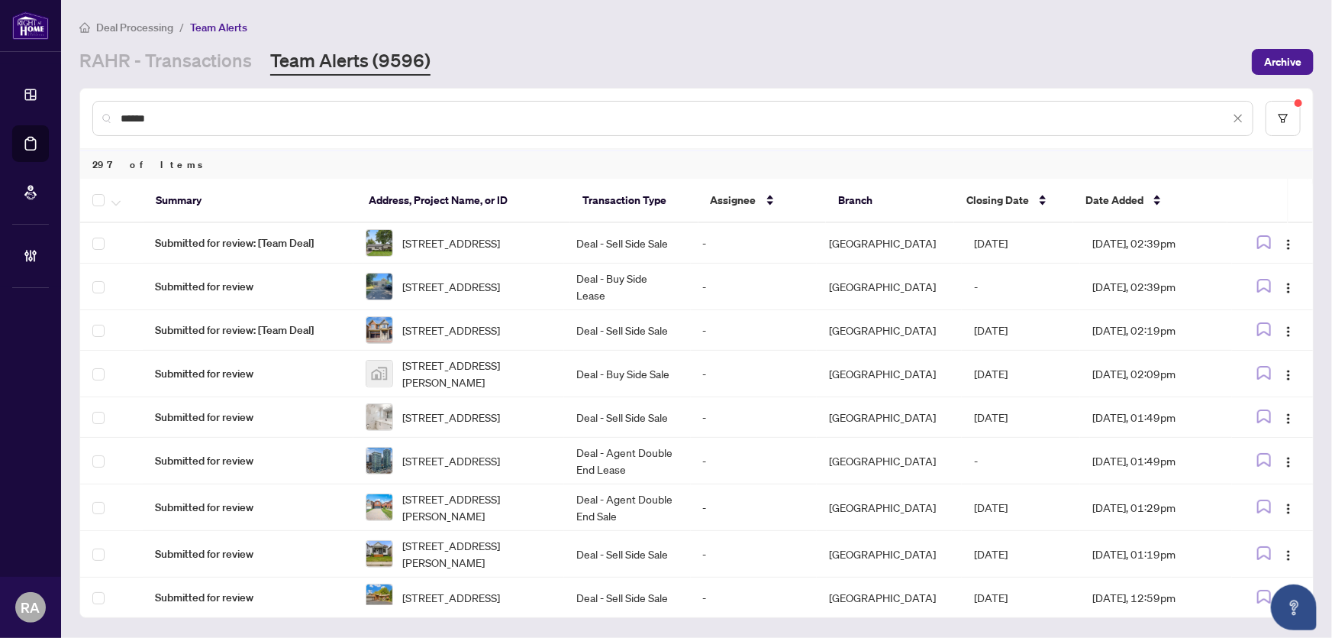
click at [608, 56] on div "RAHR - Transactions Team Alerts (9596)" at bounding box center [661, 61] width 1164 height 27
click at [636, 45] on div "Deal Processing / Team Alerts RAHR - Transactions Team Alerts (9596) Archive" at bounding box center [696, 46] width 1235 height 57
click at [633, 50] on div "RAHR - Transactions Team Alerts (9596)" at bounding box center [661, 61] width 1164 height 27
drag, startPoint x: 177, startPoint y: 124, endPoint x: 108, endPoint y: 115, distance: 70.2
click at [92, 124] on div "******" at bounding box center [672, 118] width 1161 height 35
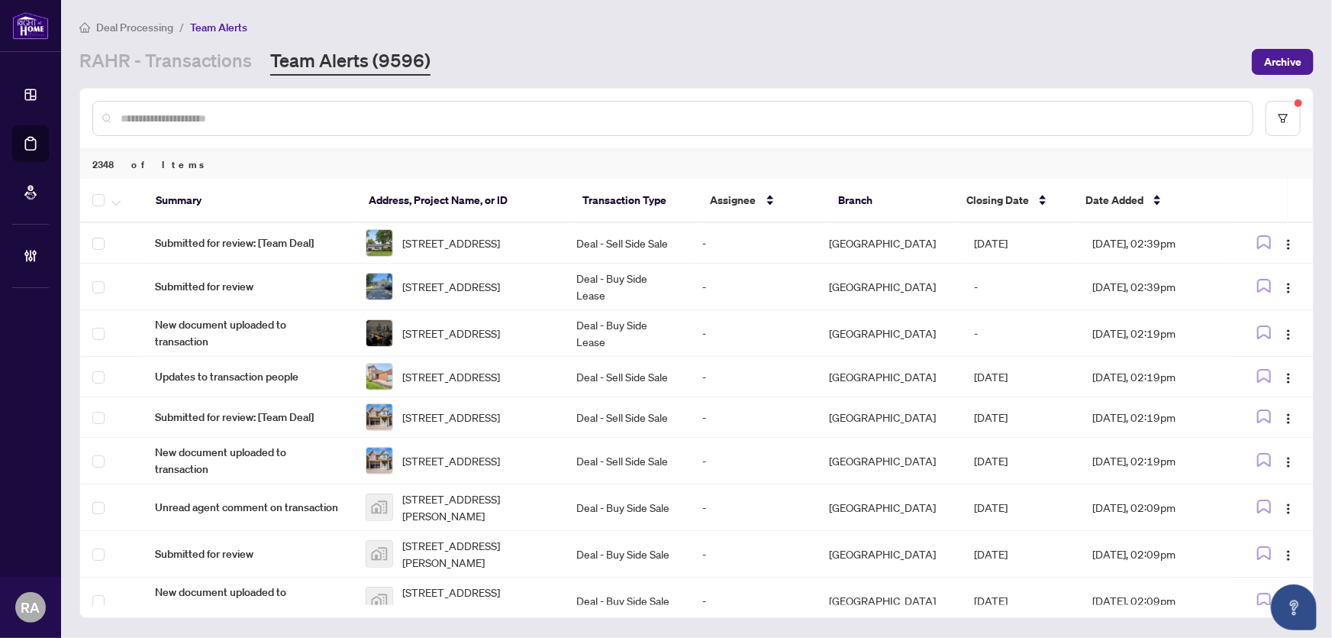
click at [491, 53] on div "RAHR - Transactions Team Alerts (9596)" at bounding box center [661, 61] width 1164 height 27
click at [470, 51] on div "RAHR - Transactions Team Alerts (9596)" at bounding box center [661, 61] width 1164 height 27
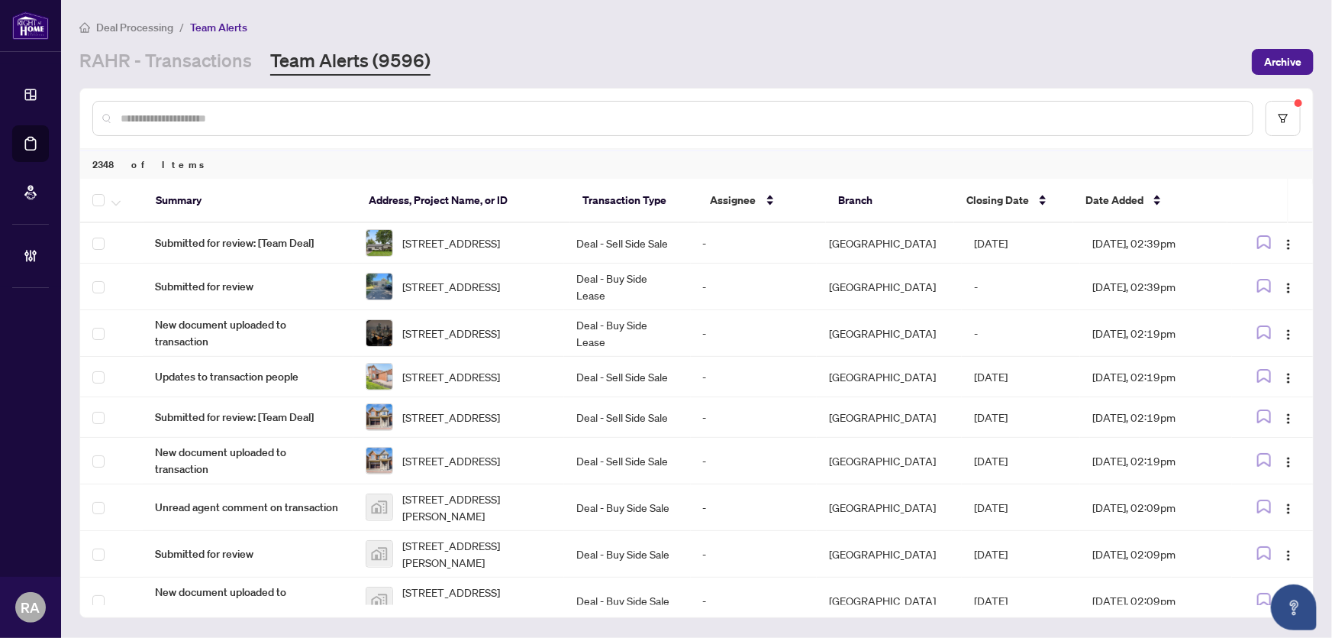
click at [625, 34] on div "Deal Processing / Team Alerts" at bounding box center [696, 27] width 1235 height 18
click at [585, 45] on div "Deal Processing / Team Alerts RAHR - Transactions Team Alerts (9596) Archive" at bounding box center [696, 46] width 1235 height 57
click at [589, 39] on div "Deal Processing / Team Alerts RAHR - Transactions Team Alerts (9596) Archive" at bounding box center [696, 46] width 1235 height 57
click at [237, 119] on input "text" at bounding box center [681, 118] width 1120 height 17
click at [280, 111] on input "text" at bounding box center [681, 118] width 1120 height 17
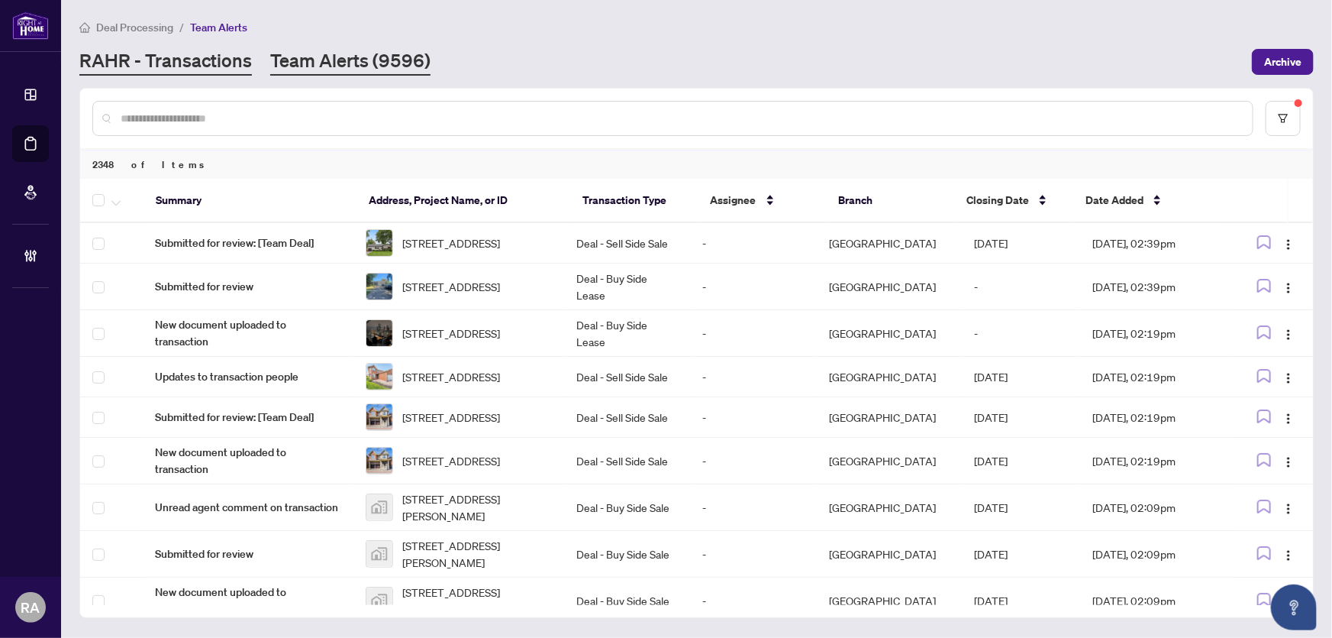
click at [205, 72] on link "RAHR - Transactions" at bounding box center [165, 61] width 173 height 27
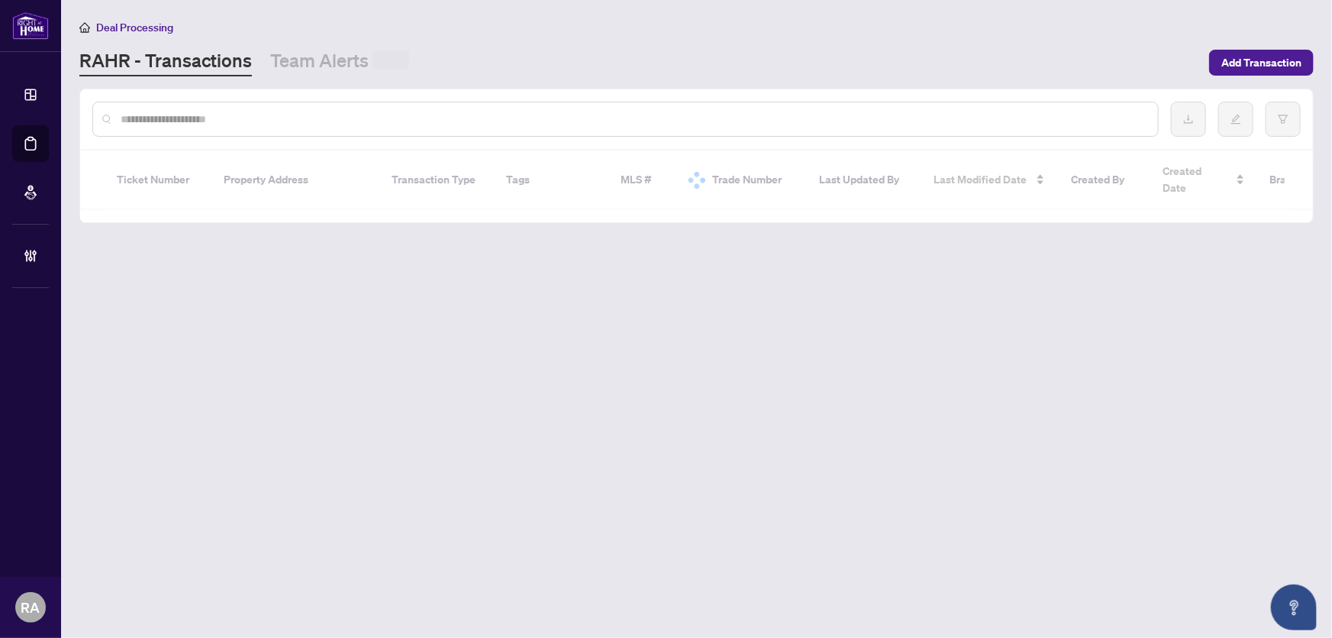
click at [458, 115] on input "text" at bounding box center [633, 119] width 1025 height 17
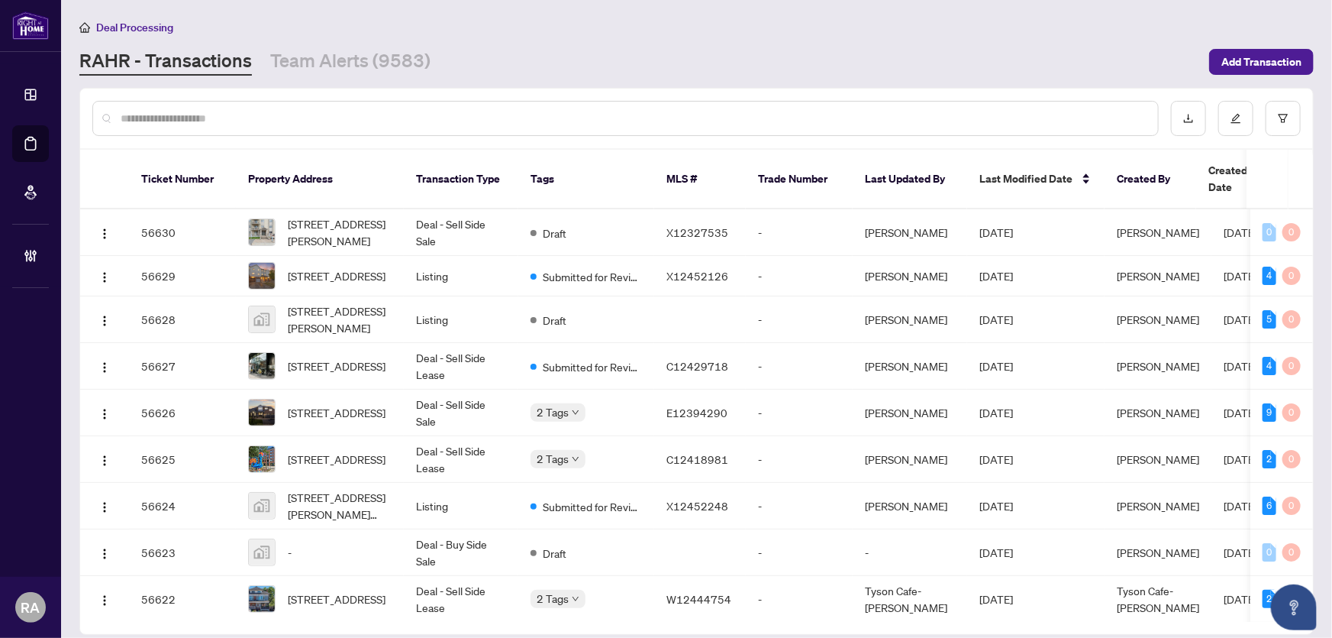
click at [529, 91] on div at bounding box center [696, 119] width 1233 height 60
click at [358, 118] on input "text" at bounding box center [633, 118] width 1025 height 17
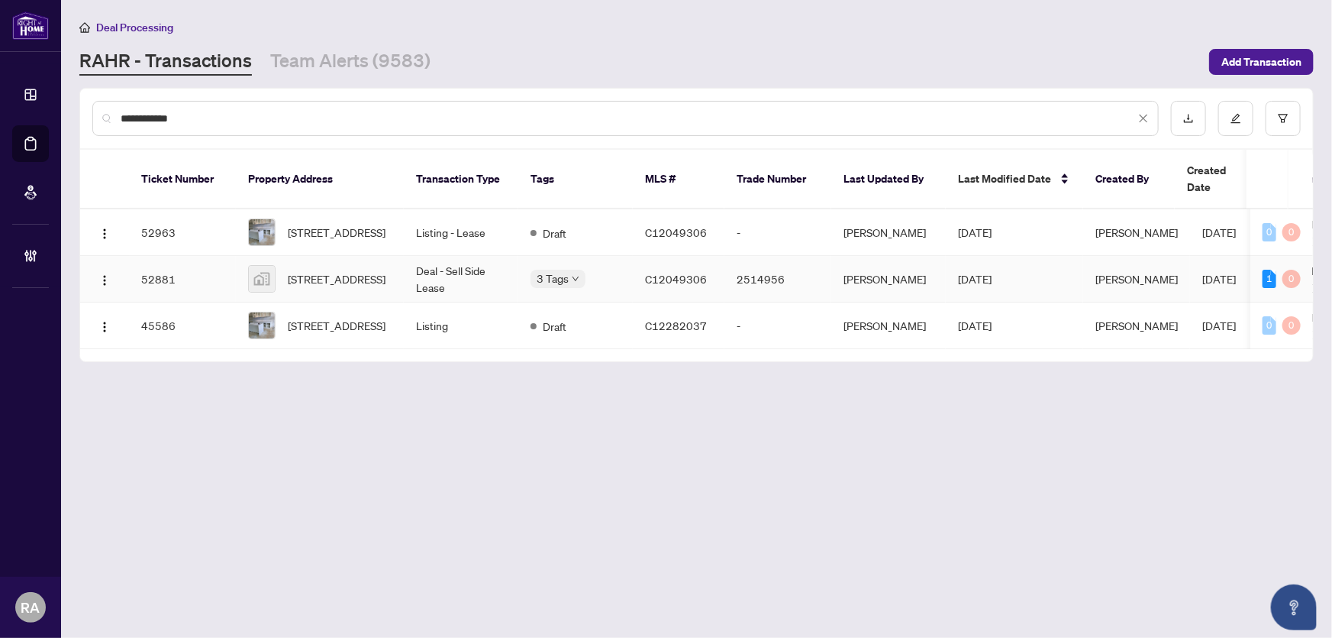
type input "**********"
click at [466, 257] on td "Deal - Sell Side Lease" at bounding box center [461, 279] width 115 height 47
click at [352, 60] on link "Team Alerts (9583)" at bounding box center [350, 61] width 160 height 27
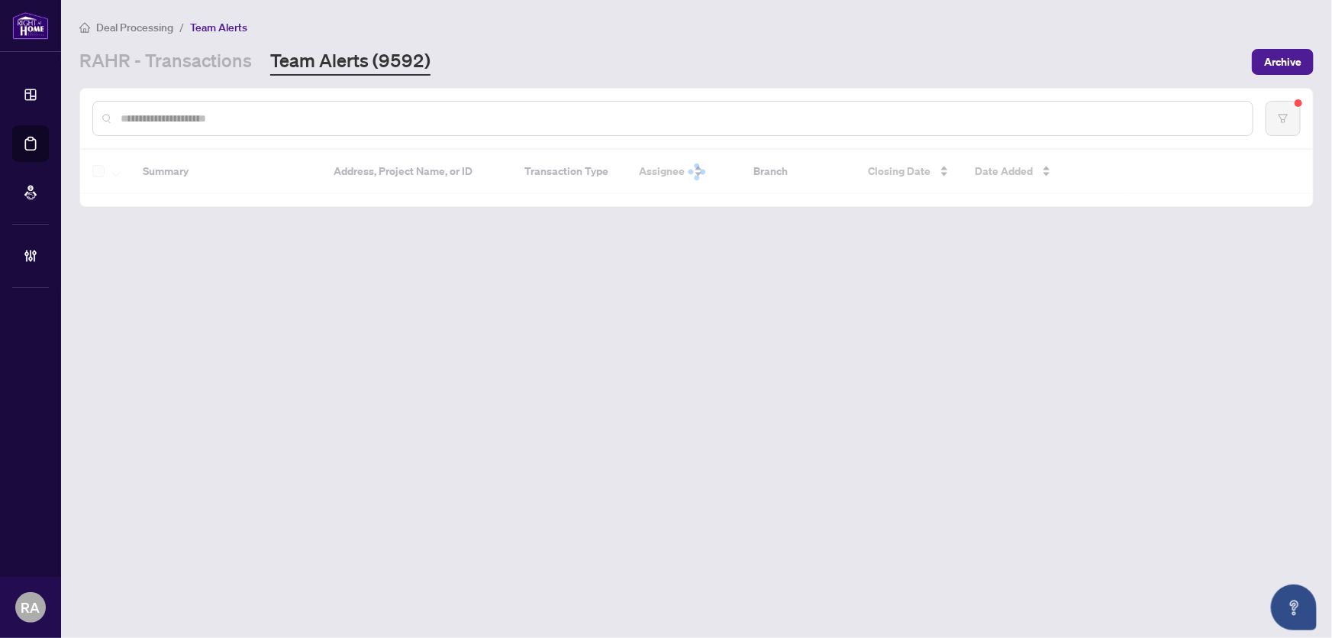
click at [503, 42] on div "Deal Processing / Team Alerts RAHR - Transactions Team Alerts (9592) Archive" at bounding box center [696, 46] width 1235 height 57
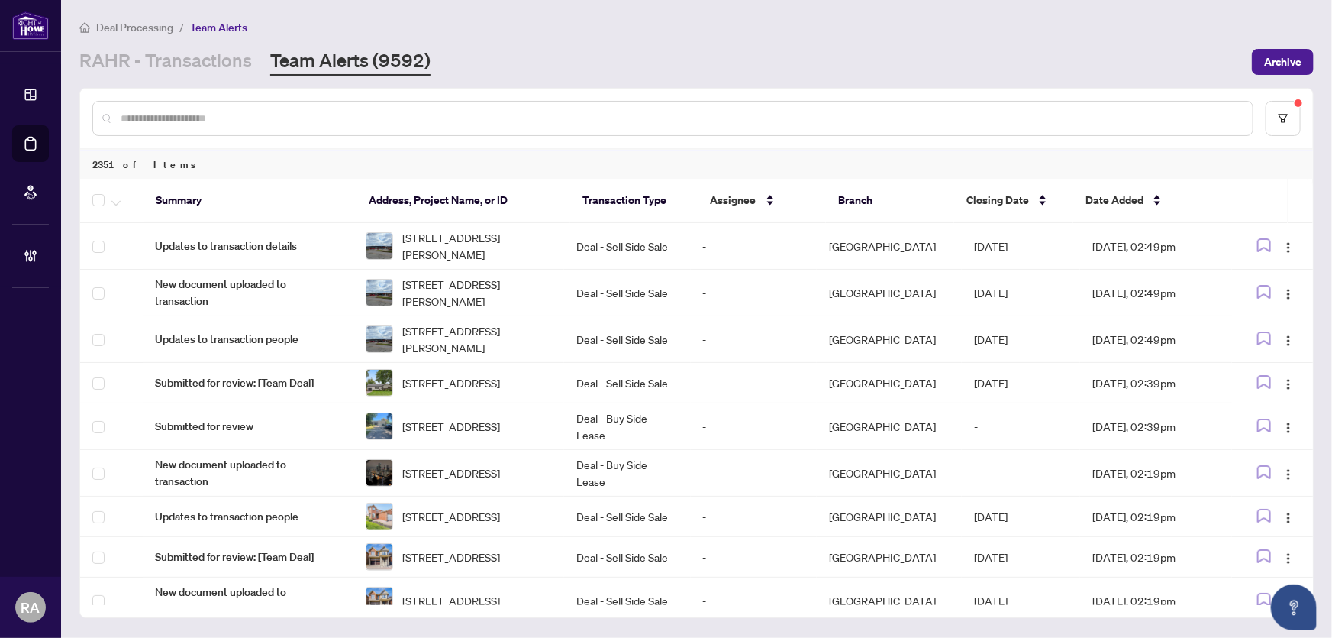
click at [543, 55] on div "RAHR - Transactions Team Alerts (9592)" at bounding box center [661, 61] width 1164 height 27
click at [541, 61] on div "RAHR - Transactions Team Alerts (9592)" at bounding box center [661, 61] width 1164 height 27
drag, startPoint x: 541, startPoint y: 61, endPoint x: 15, endPoint y: 122, distance: 529.6
click at [535, 61] on div "RAHR - Transactions Team Alerts (9592)" at bounding box center [661, 61] width 1164 height 27
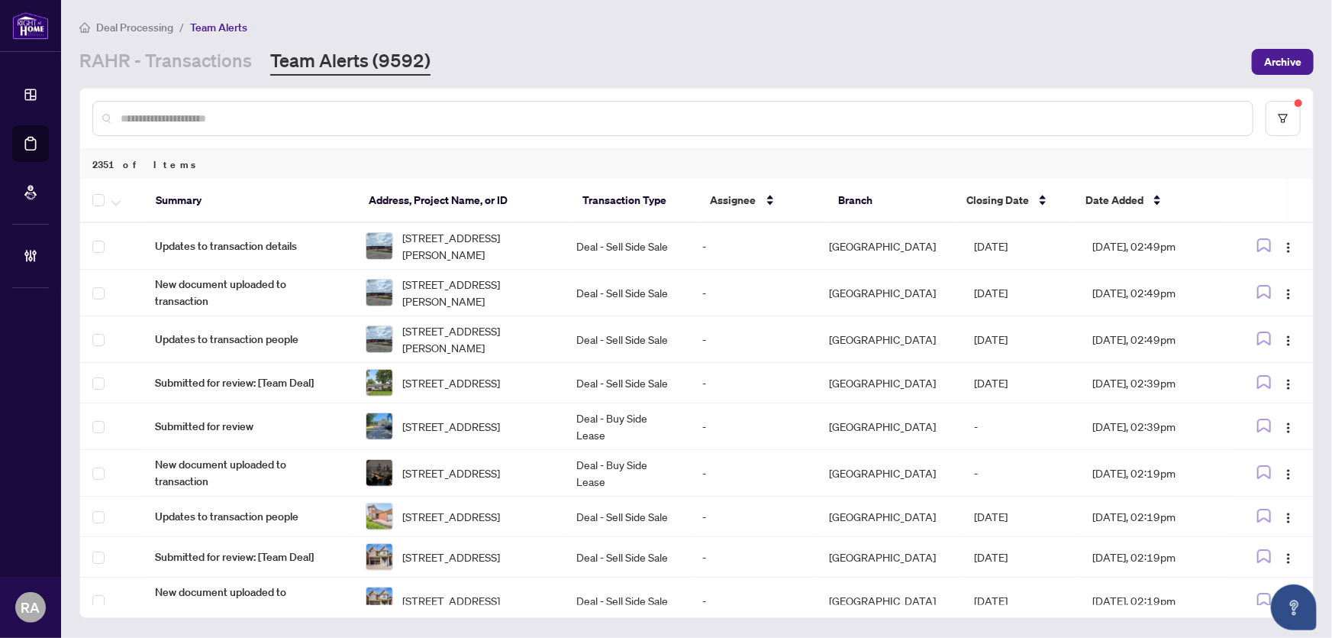
click at [601, 61] on div "RAHR - Transactions Team Alerts (9592)" at bounding box center [661, 61] width 1164 height 27
click at [518, 38] on div "Deal Processing / Team Alerts RAHR - Transactions Team Alerts (9592) Archive" at bounding box center [696, 46] width 1235 height 57
drag, startPoint x: 629, startPoint y: 27, endPoint x: 473, endPoint y: 53, distance: 157.9
click at [629, 27] on div "Deal Processing / Team Alerts" at bounding box center [696, 27] width 1235 height 18
click at [504, 49] on div "RAHR - Transactions Team Alerts (9592)" at bounding box center [661, 61] width 1164 height 27
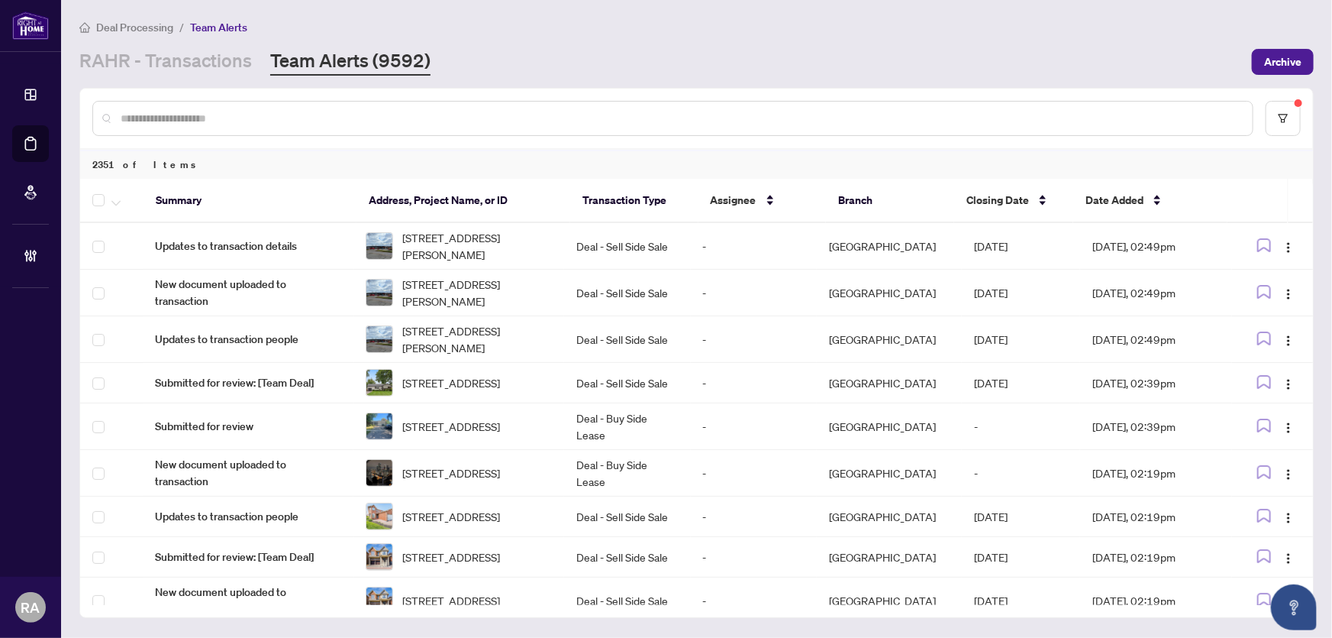
click at [504, 49] on div "RAHR - Transactions Team Alerts (9592)" at bounding box center [661, 61] width 1164 height 27
drag, startPoint x: 535, startPoint y: 61, endPoint x: 495, endPoint y: 60, distance: 40.5
click at [535, 61] on div "RAHR - Transactions Team Alerts (9592)" at bounding box center [661, 61] width 1164 height 27
click at [741, 34] on div "Deal Processing / Team Alerts" at bounding box center [696, 27] width 1235 height 18
click at [578, 57] on div "RAHR - Transactions Team Alerts (9592)" at bounding box center [661, 61] width 1164 height 27
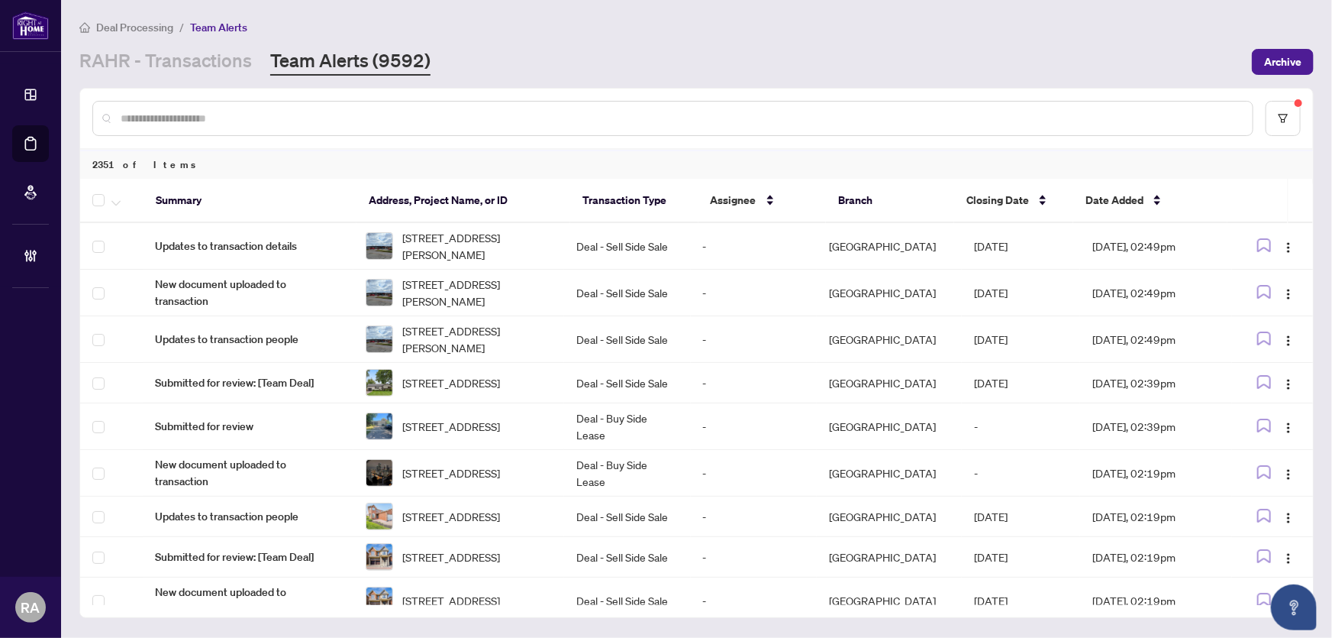
click at [602, 53] on div "RAHR - Transactions Team Alerts (9592)" at bounding box center [661, 61] width 1164 height 27
click at [620, 51] on div "RAHR - Transactions Team Alerts (9592)" at bounding box center [661, 61] width 1164 height 27
click at [835, 54] on div "RAHR - Transactions Team Alerts (9592)" at bounding box center [661, 61] width 1164 height 27
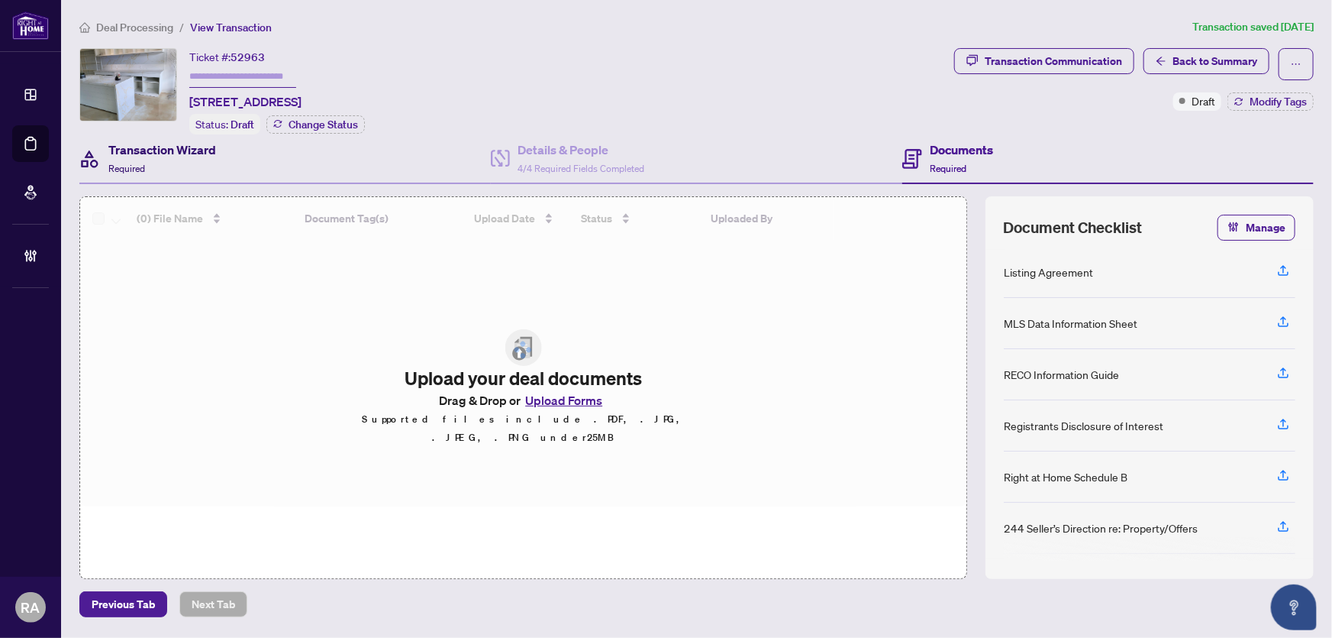
click at [199, 154] on h4 "Transaction Wizard" at bounding box center [162, 149] width 108 height 18
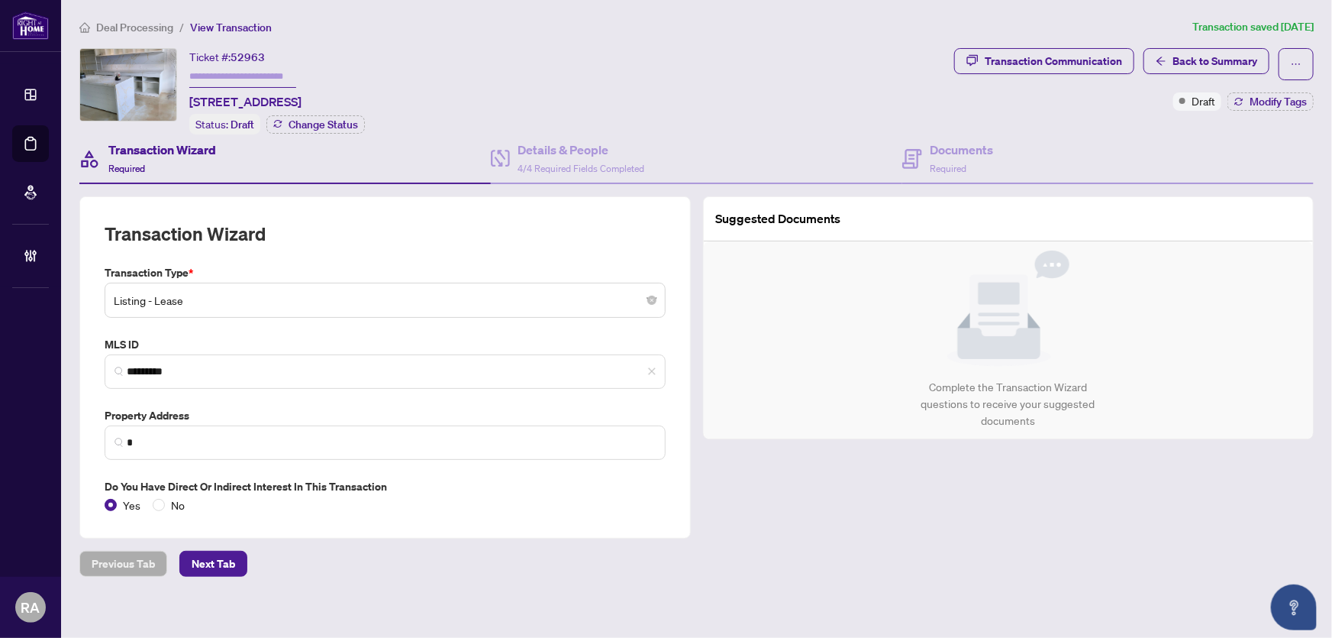
type input "**********"
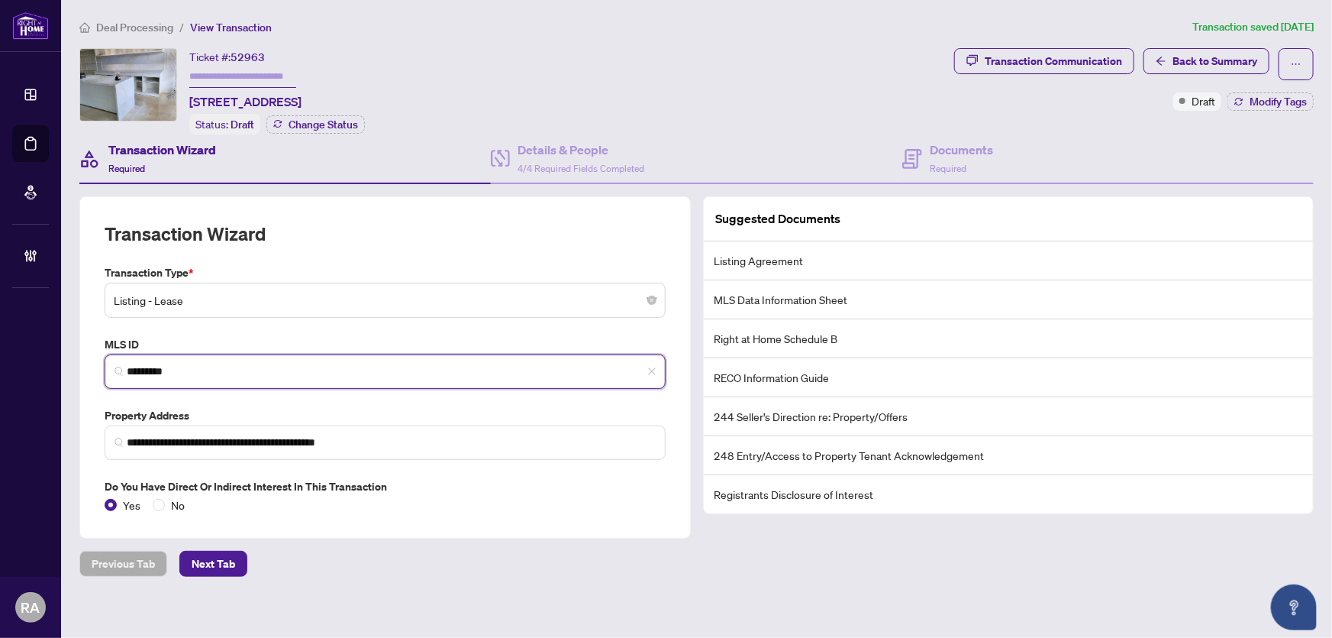
drag, startPoint x: 209, startPoint y: 364, endPoint x: 112, endPoint y: 361, distance: 97.0
click at [112, 361] on span "*********" at bounding box center [385, 371] width 561 height 34
click at [351, 237] on div "Transaction Wizard" at bounding box center [385, 242] width 561 height 43
click at [1042, 163] on div "Documents Required" at bounding box center [1108, 159] width 412 height 50
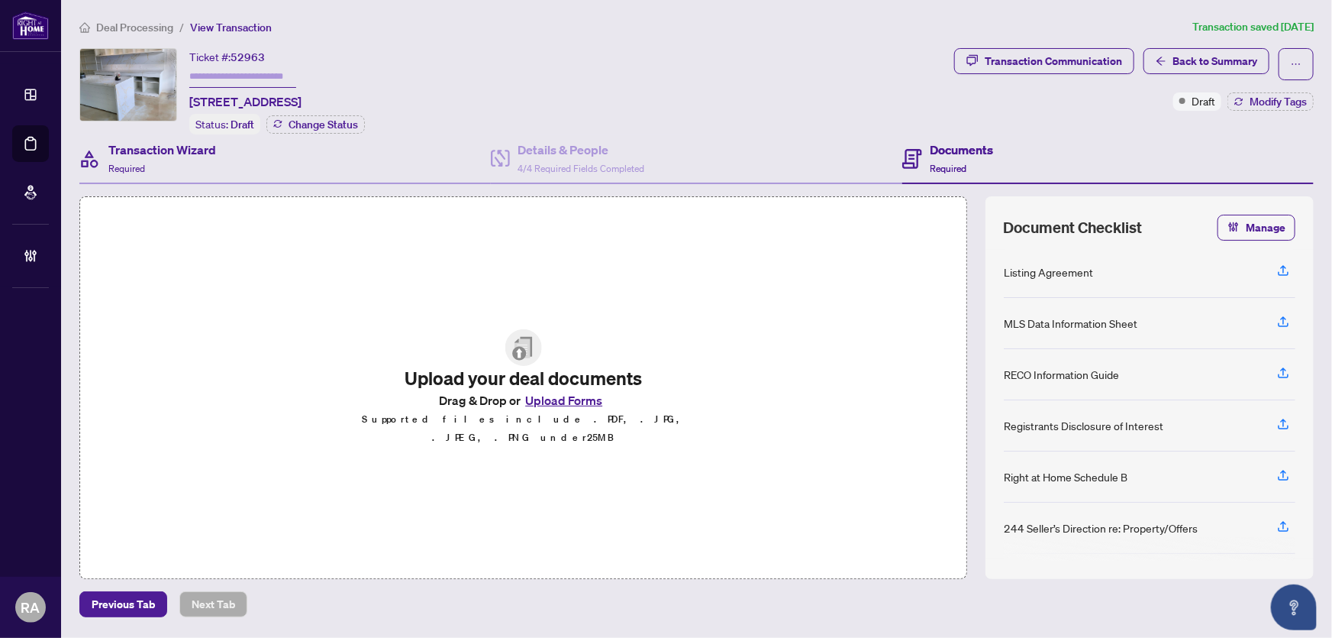
click at [266, 158] on div "Transaction Wizard Required" at bounding box center [285, 159] width 412 height 50
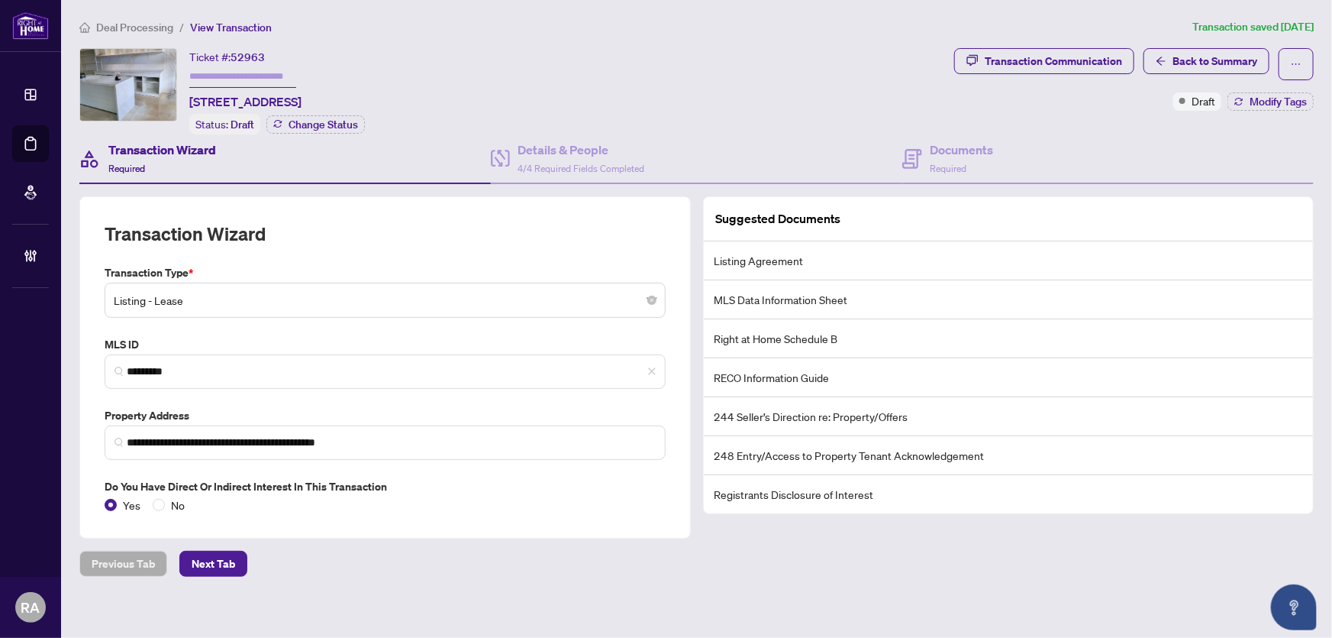
click at [154, 22] on span "Deal Processing" at bounding box center [134, 28] width 77 height 14
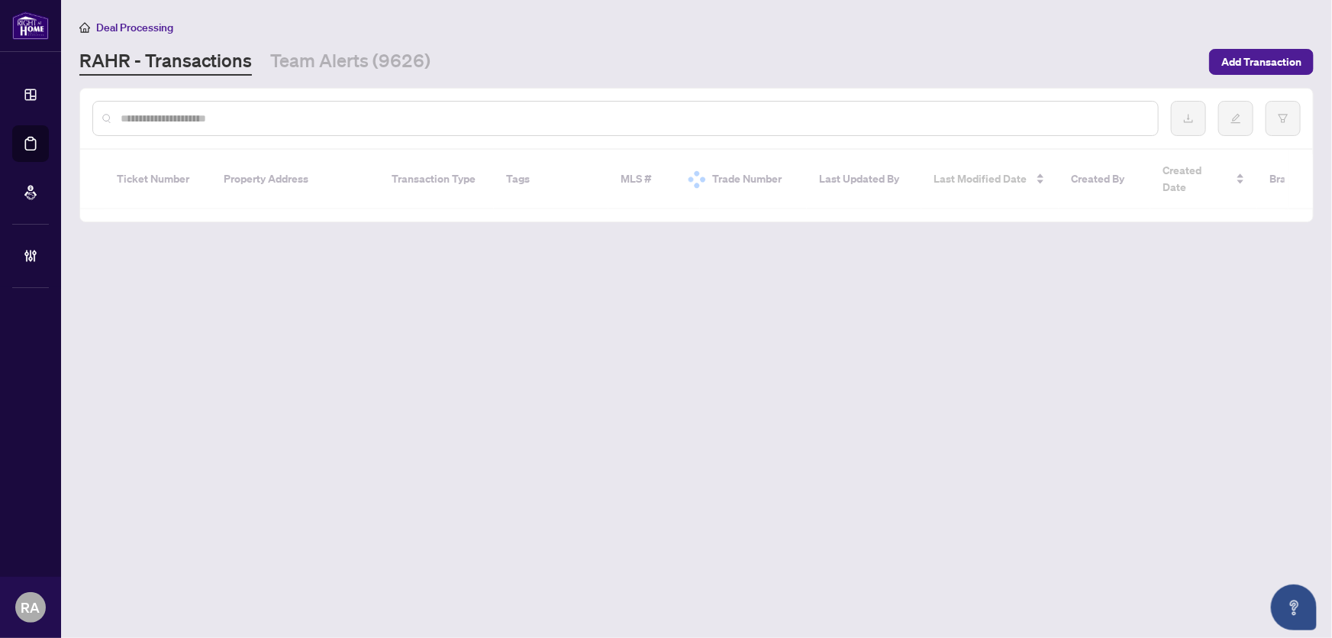
click at [224, 114] on input "text" at bounding box center [633, 118] width 1025 height 17
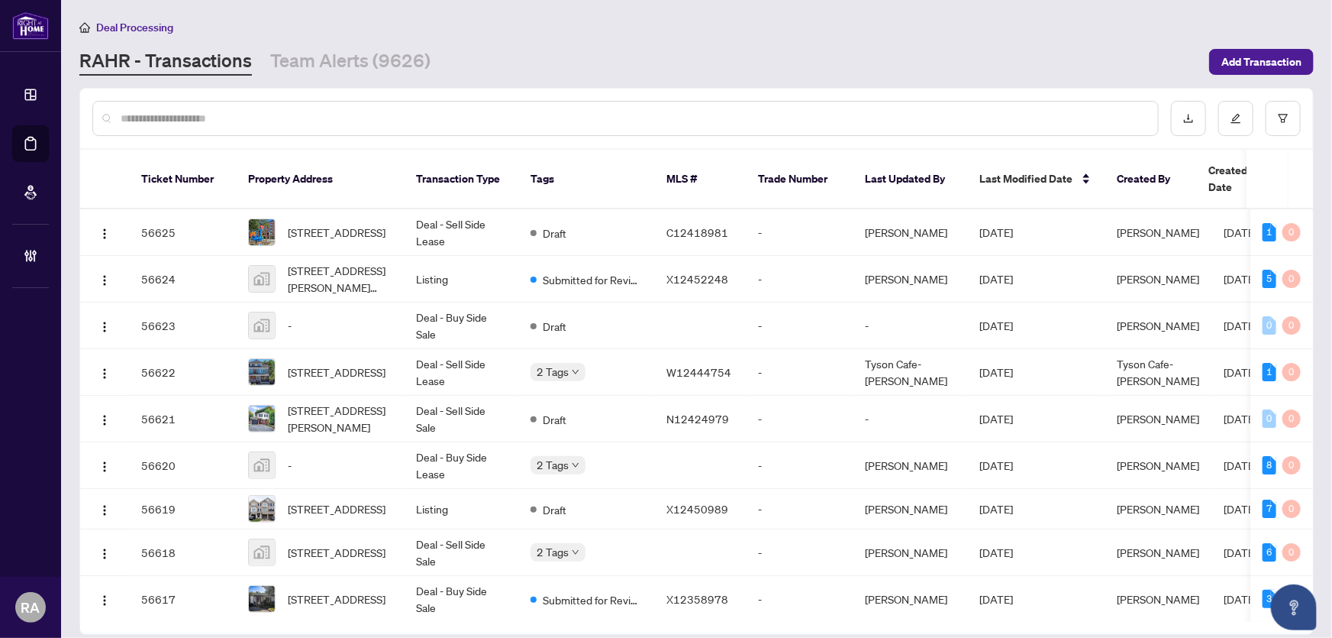
click at [345, 119] on input "text" at bounding box center [633, 118] width 1025 height 17
click at [453, 111] on input "text" at bounding box center [633, 118] width 1025 height 17
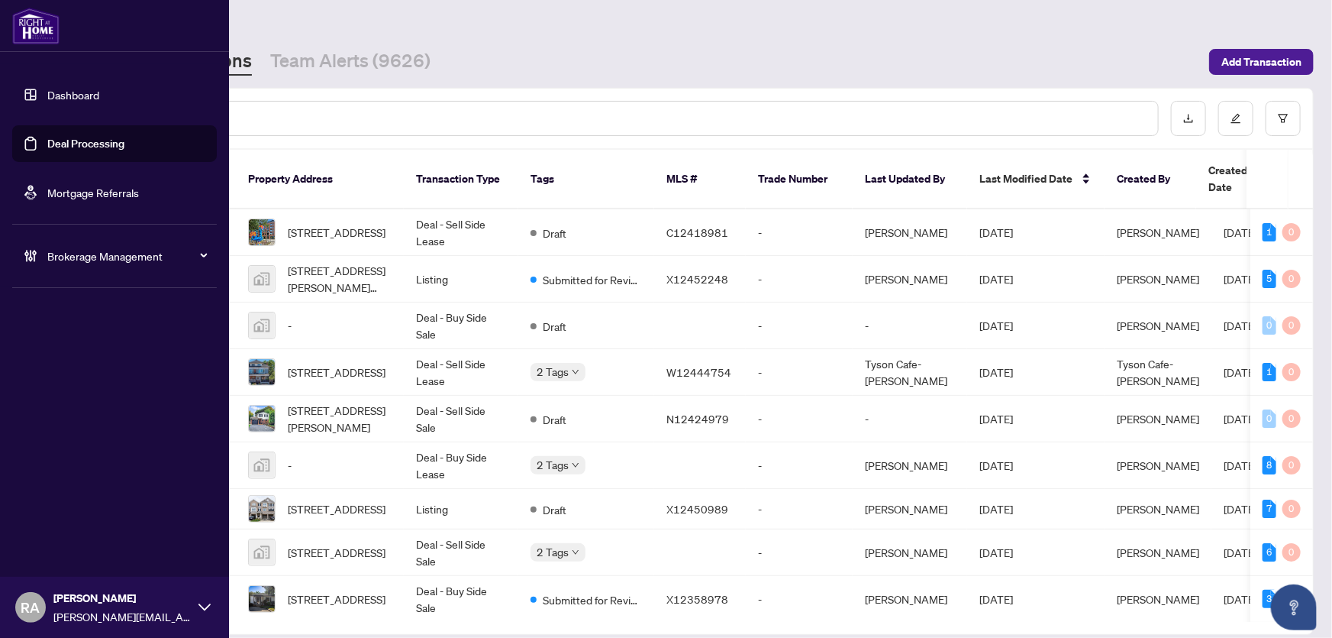
drag, startPoint x: 45, startPoint y: 345, endPoint x: 170, endPoint y: 199, distance: 192.8
click at [47, 342] on div "Dashboard Deal Processing Mortgage Referrals Brokerage Management RA Rhea Alipi…" at bounding box center [114, 319] width 229 height 638
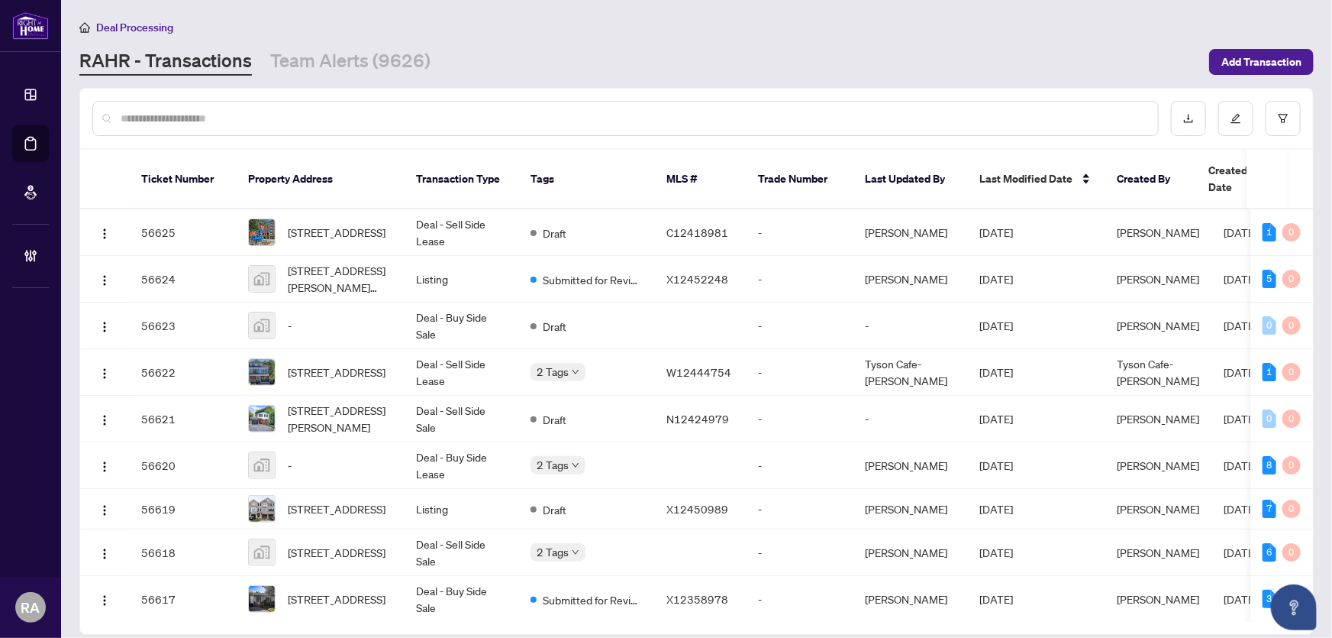
click at [257, 120] on input "text" at bounding box center [633, 118] width 1025 height 17
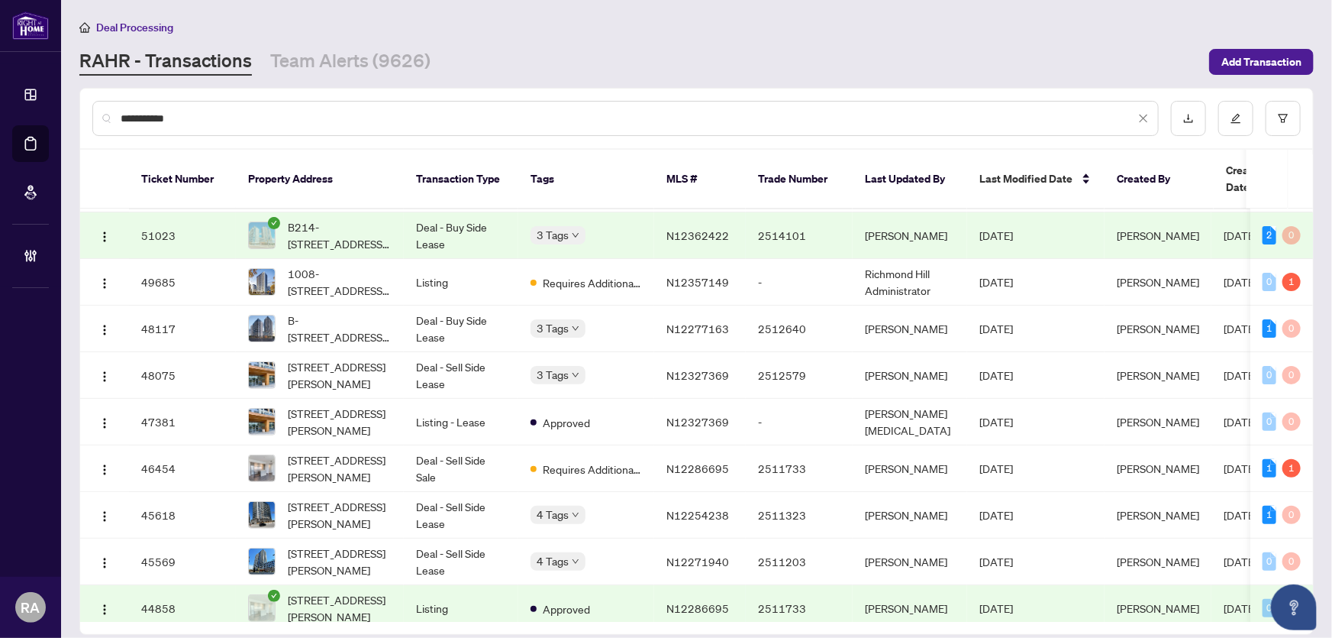
scroll to position [208, 0]
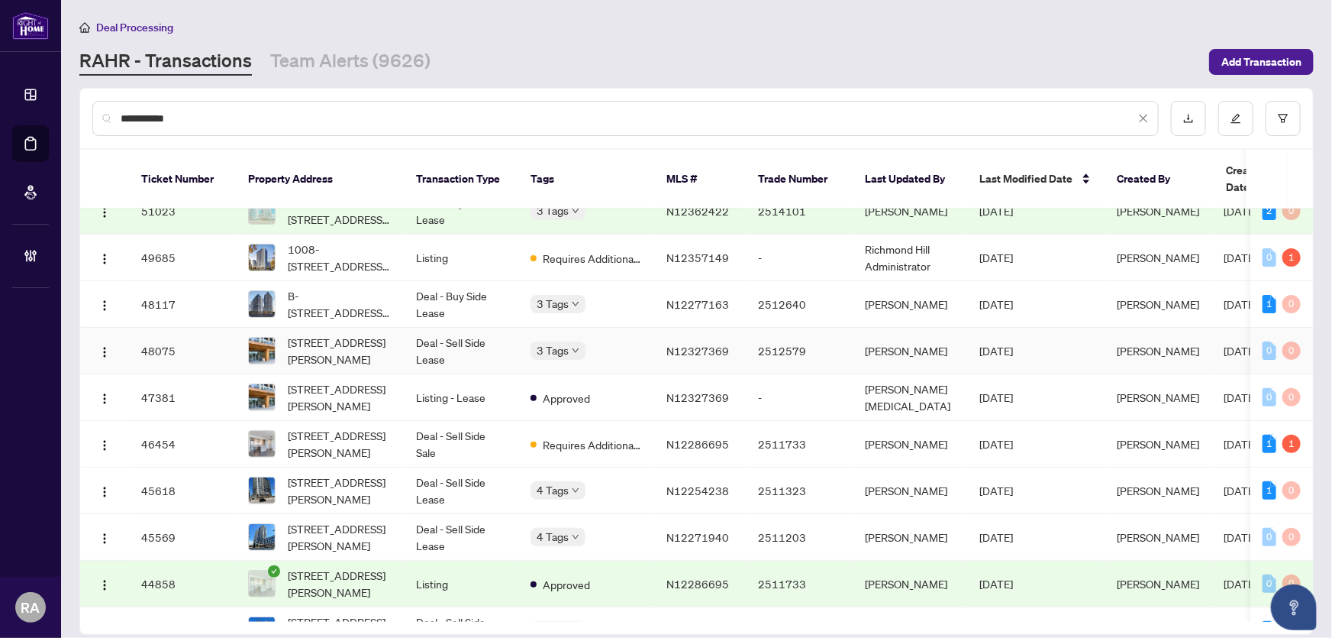
type input "**********"
click at [449, 328] on td "Deal - Sell Side Lease" at bounding box center [461, 351] width 115 height 47
drag, startPoint x: 557, startPoint y: 50, endPoint x: 515, endPoint y: 8, distance: 58.9
click at [556, 48] on div "RAHR - Transactions Team Alerts (9626)" at bounding box center [639, 61] width 1121 height 27
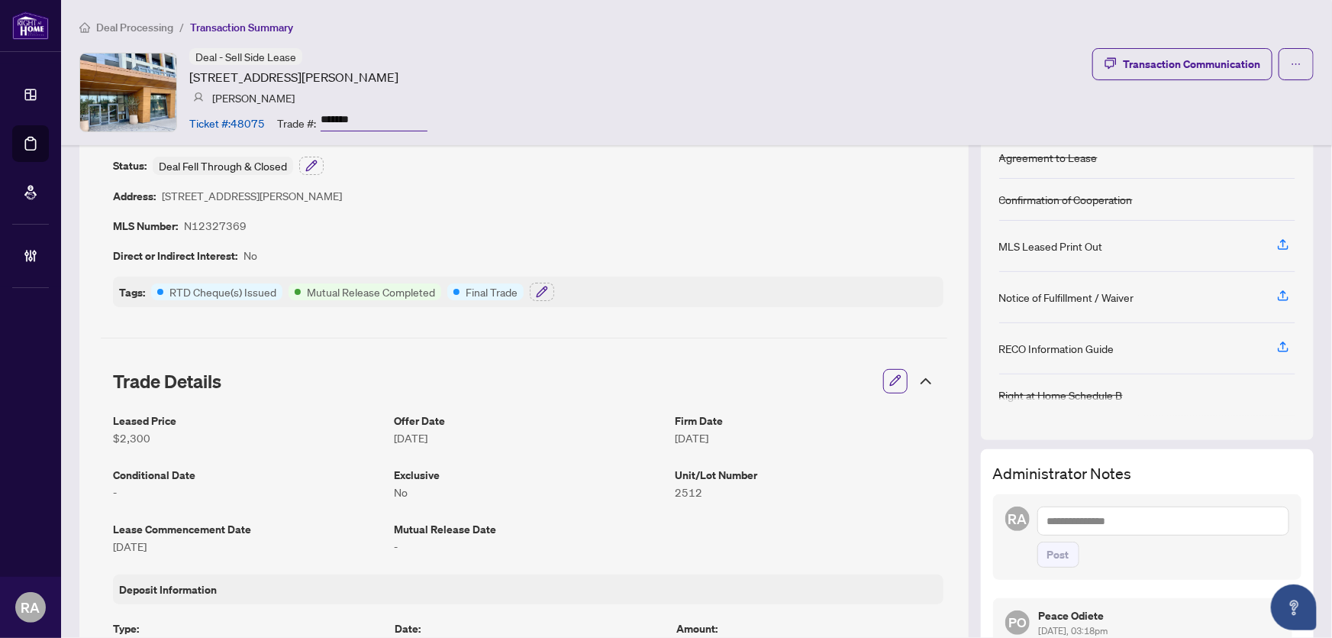
scroll to position [69, 0]
drag, startPoint x: 364, startPoint y: 115, endPoint x: 313, endPoint y: 120, distance: 51.4
click at [313, 120] on div "Trade #: *******" at bounding box center [352, 122] width 150 height 27
click at [1107, 519] on textarea at bounding box center [1164, 523] width 252 height 29
paste textarea "**********"
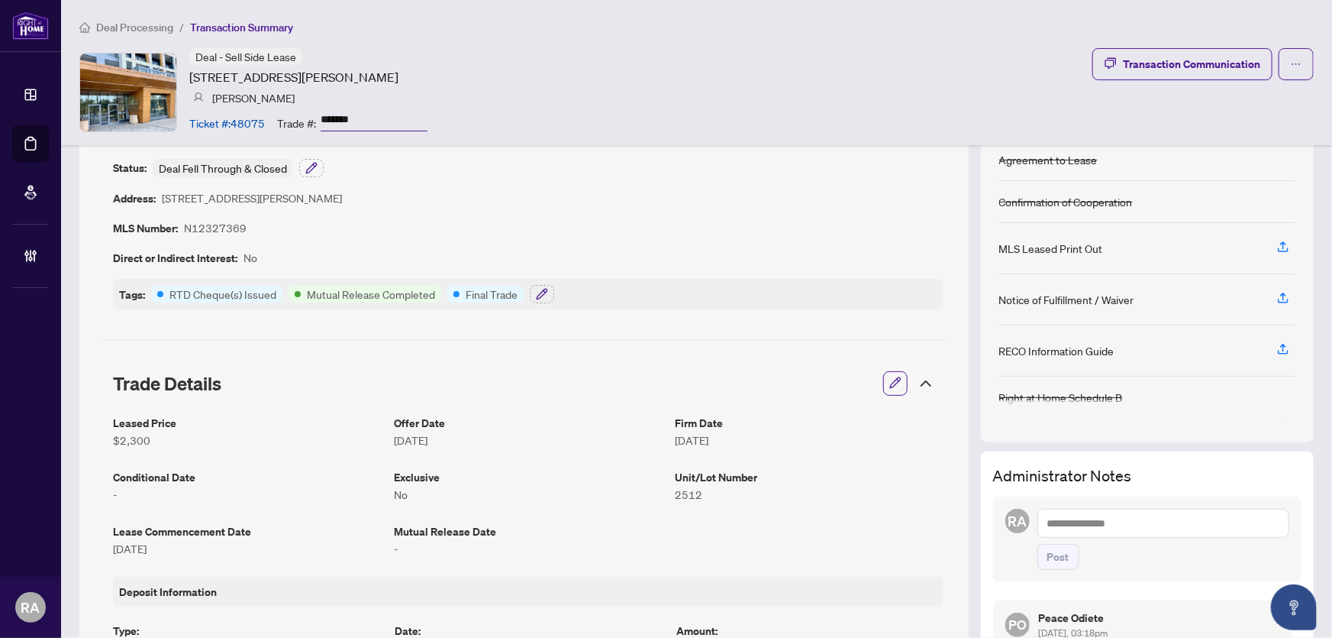
type textarea "**********"
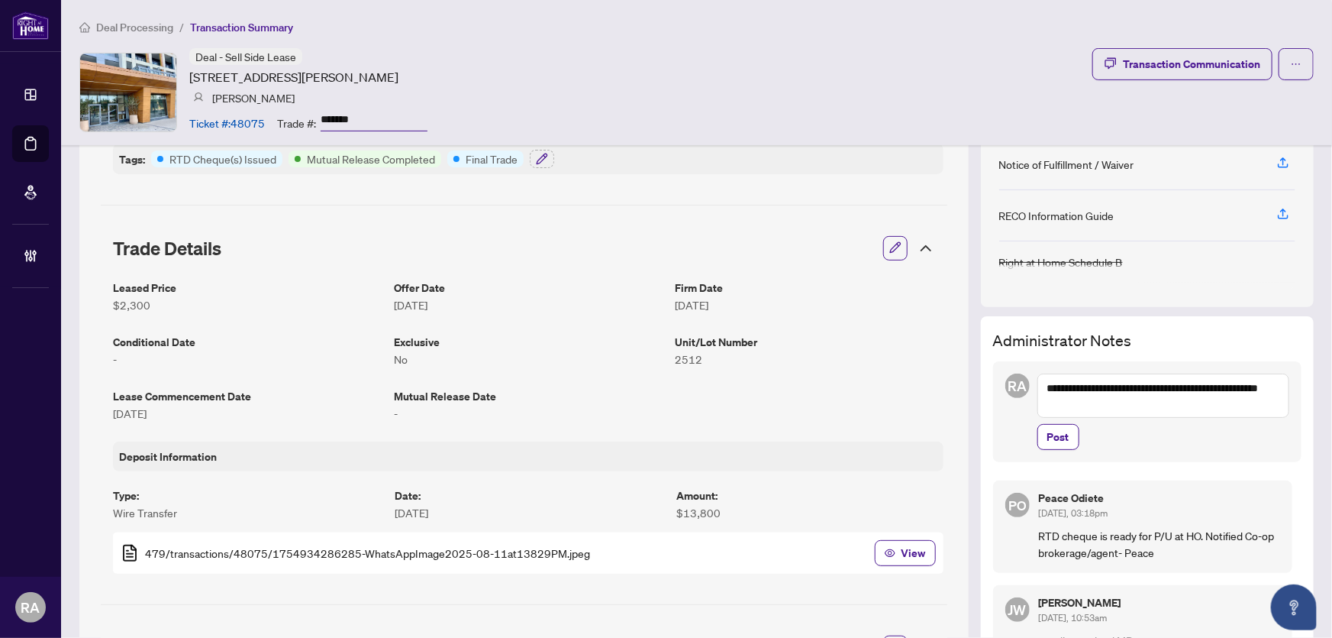
scroll to position [208, 0]
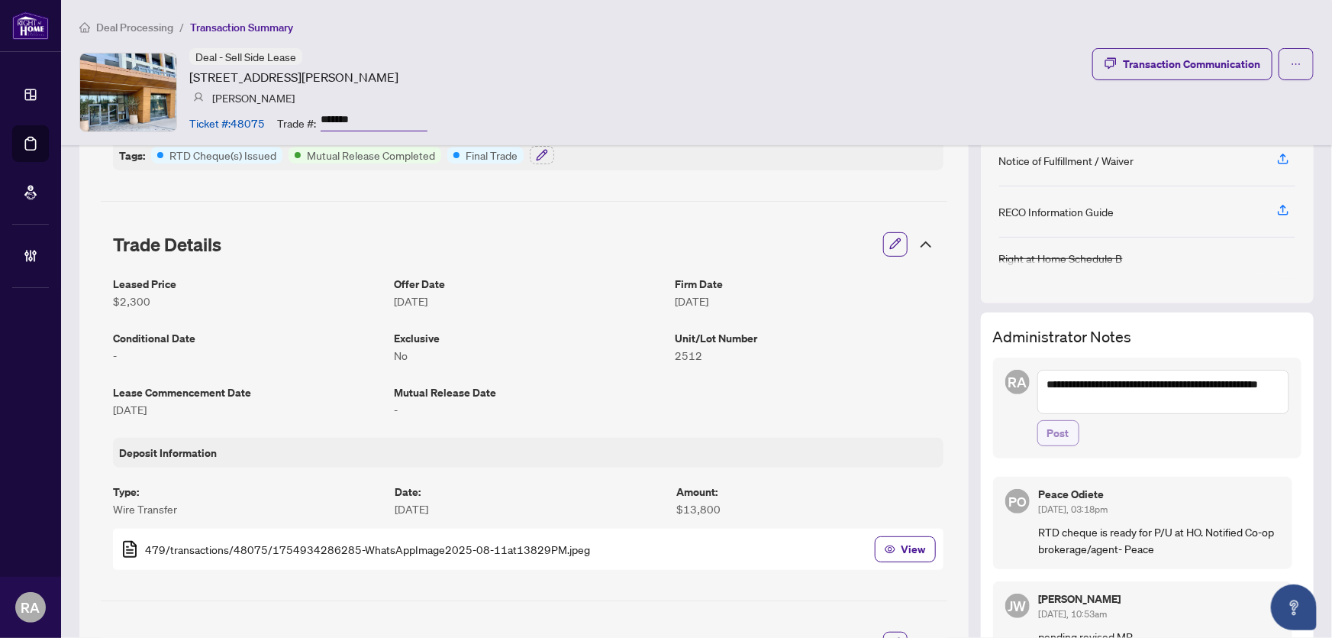
click at [1049, 430] on span "Post" at bounding box center [1059, 433] width 22 height 24
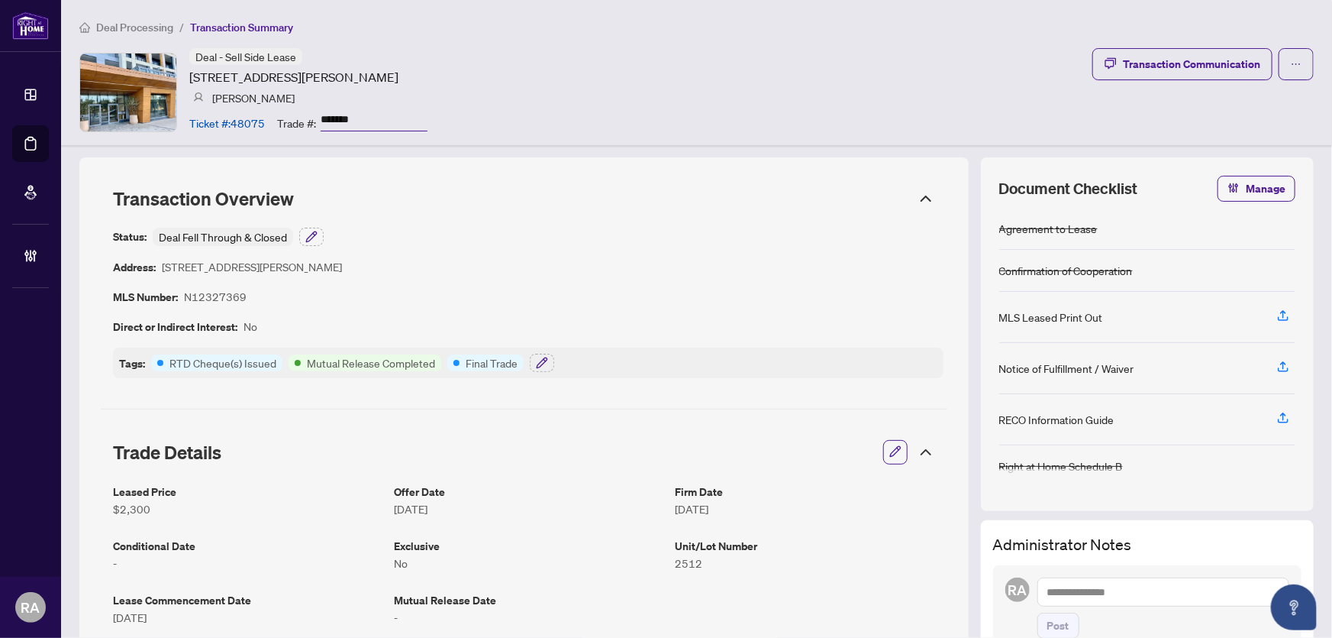
scroll to position [0, 0]
click at [622, 76] on div "Deal - Sell Side Lease 7950 Bathurst St, Vaughan, Ontario L4J 0L4, Canada Mary …" at bounding box center [696, 92] width 1235 height 88
click at [576, 56] on div "Deal - Sell Side Lease 7950 Bathurst St, Vaughan, Ontario L4J 0L4, Canada Mary …" at bounding box center [696, 92] width 1235 height 88
click at [591, 75] on div "Deal - Sell Side Lease 7950 Bathurst St, Vaughan, Ontario L4J 0L4, Canada Mary …" at bounding box center [696, 92] width 1235 height 88
click at [623, 110] on div "Deal - Sell Side Lease 7950 Bathurst St, Vaughan, Ontario L4J 0L4, Canada Mary …" at bounding box center [696, 92] width 1235 height 88
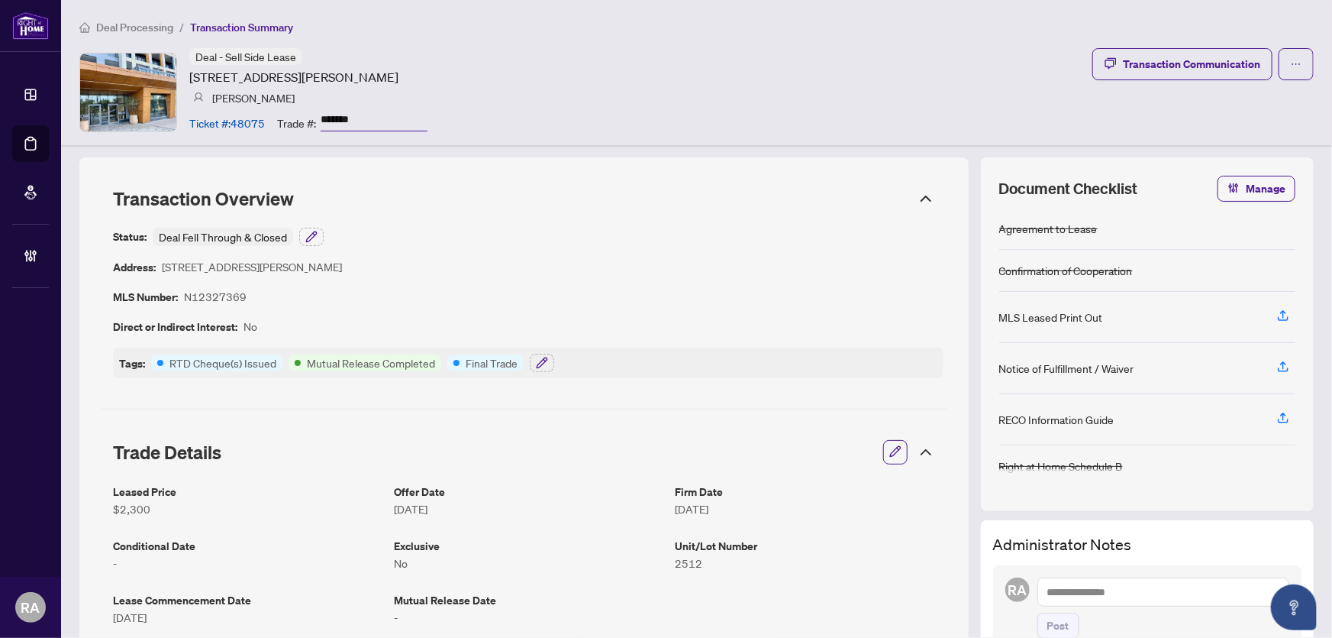
click at [581, 31] on ol "Deal Processing / Transaction Summary" at bounding box center [696, 27] width 1235 height 18
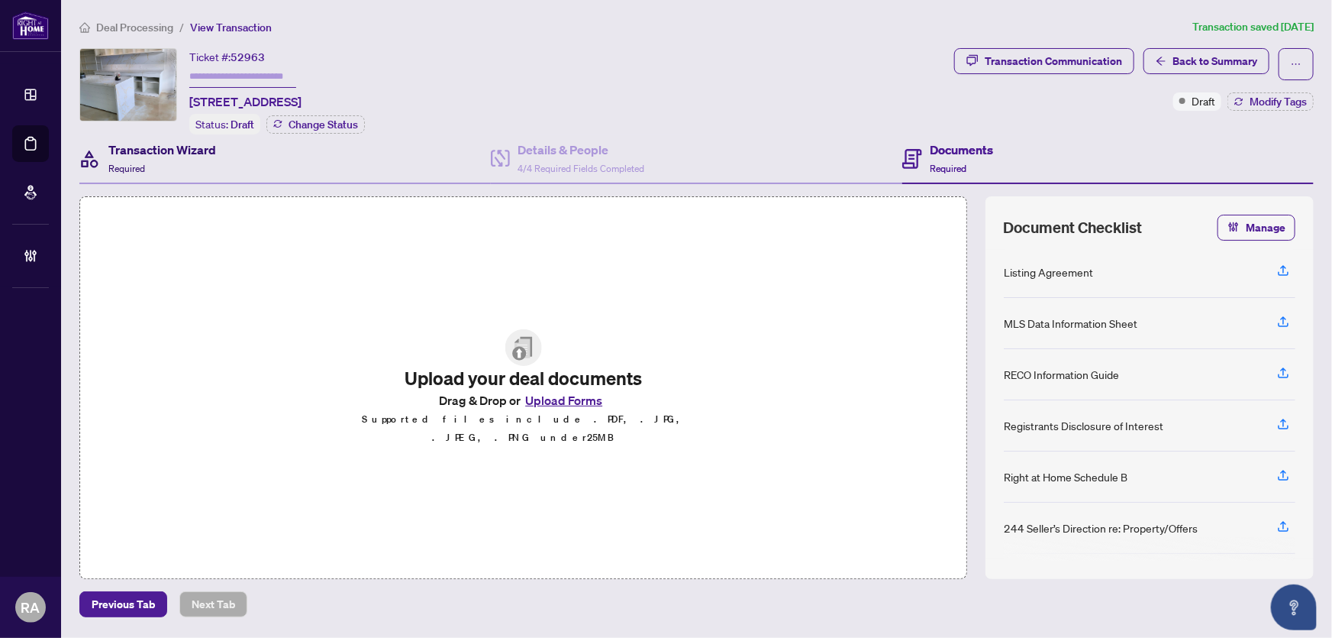
click at [211, 163] on div "Transaction Wizard Required" at bounding box center [162, 158] width 108 height 36
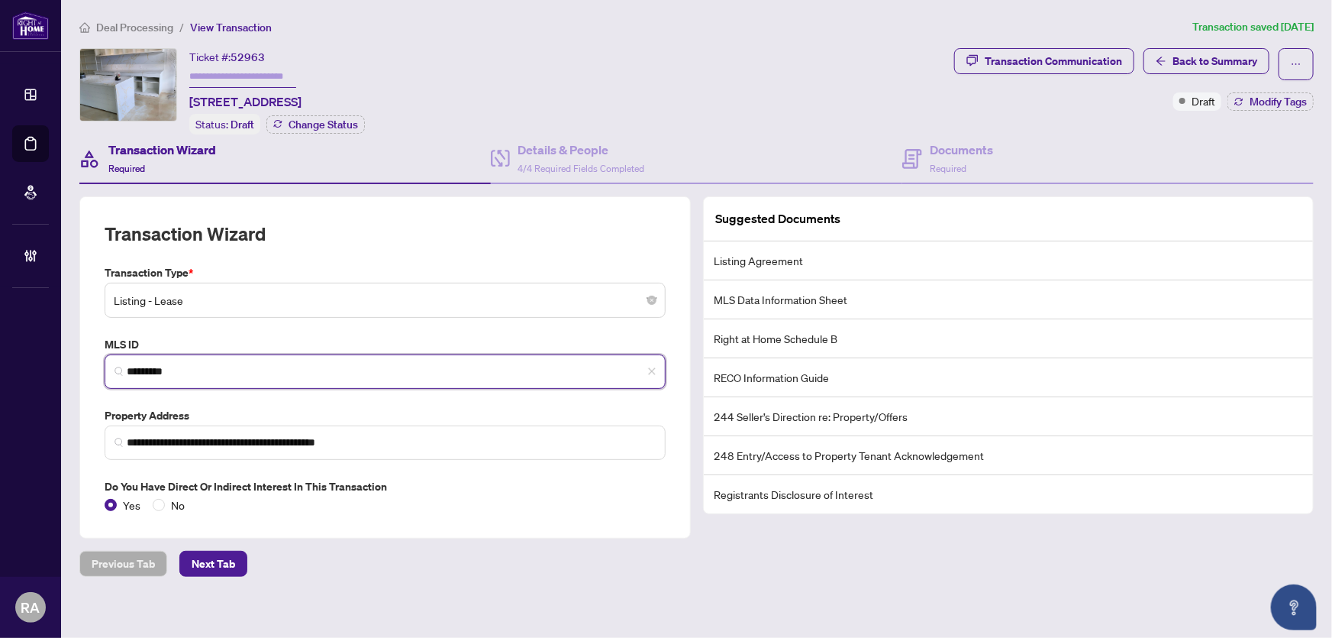
drag, startPoint x: 153, startPoint y: 364, endPoint x: 104, endPoint y: 362, distance: 48.9
click at [105, 362] on span "*********" at bounding box center [385, 371] width 561 height 34
drag, startPoint x: 469, startPoint y: 224, endPoint x: 436, endPoint y: 15, distance: 211.8
click at [472, 222] on div "Transaction Wizard" at bounding box center [385, 242] width 561 height 43
click at [955, 148] on h4 "Documents" at bounding box center [961, 149] width 63 height 18
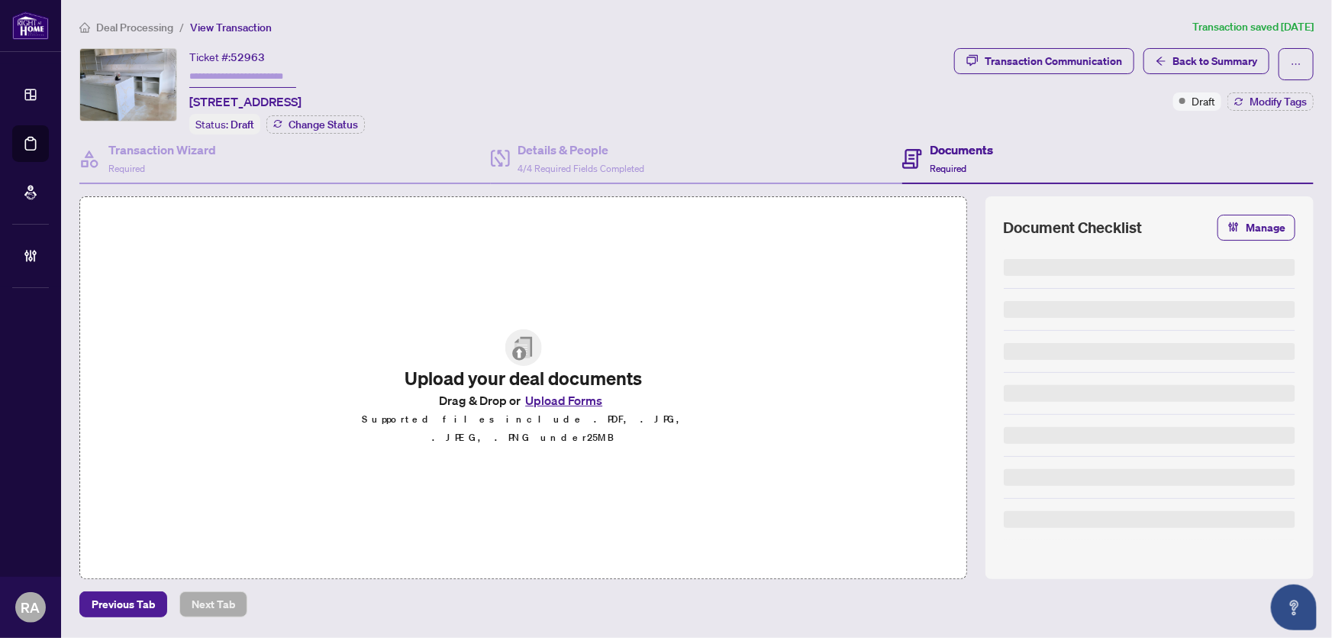
click at [713, 52] on div "Ticket #: 52963 [STREET_ADDRESS] Status: Draft Change Status" at bounding box center [513, 91] width 869 height 86
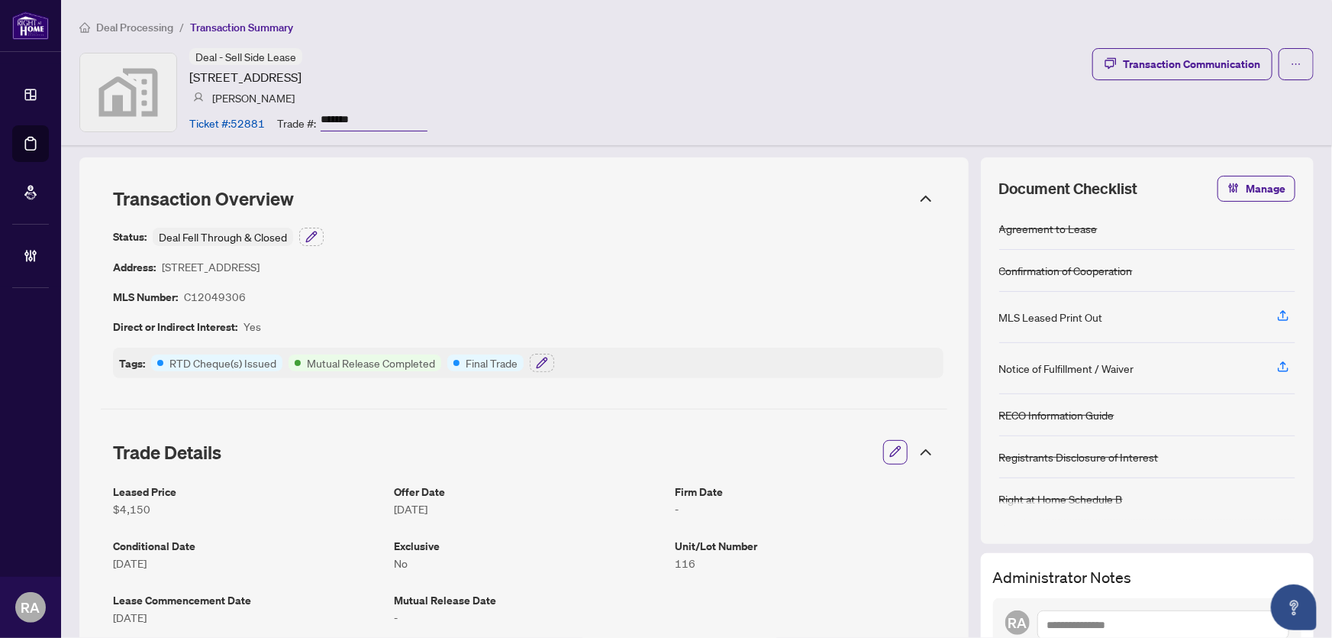
drag, startPoint x: 360, startPoint y: 121, endPoint x: 300, endPoint y: 122, distance: 60.3
click at [300, 122] on div "Trade #: *******" at bounding box center [352, 122] width 150 height 27
click at [1024, 92] on div "Deal - Sell Side Lease [STREET_ADDRESS] [PERSON_NAME] Ticket #: 52881 Trade #: …" at bounding box center [696, 92] width 1235 height 88
click at [1158, 71] on div "Transaction Communication" at bounding box center [1191, 64] width 137 height 24
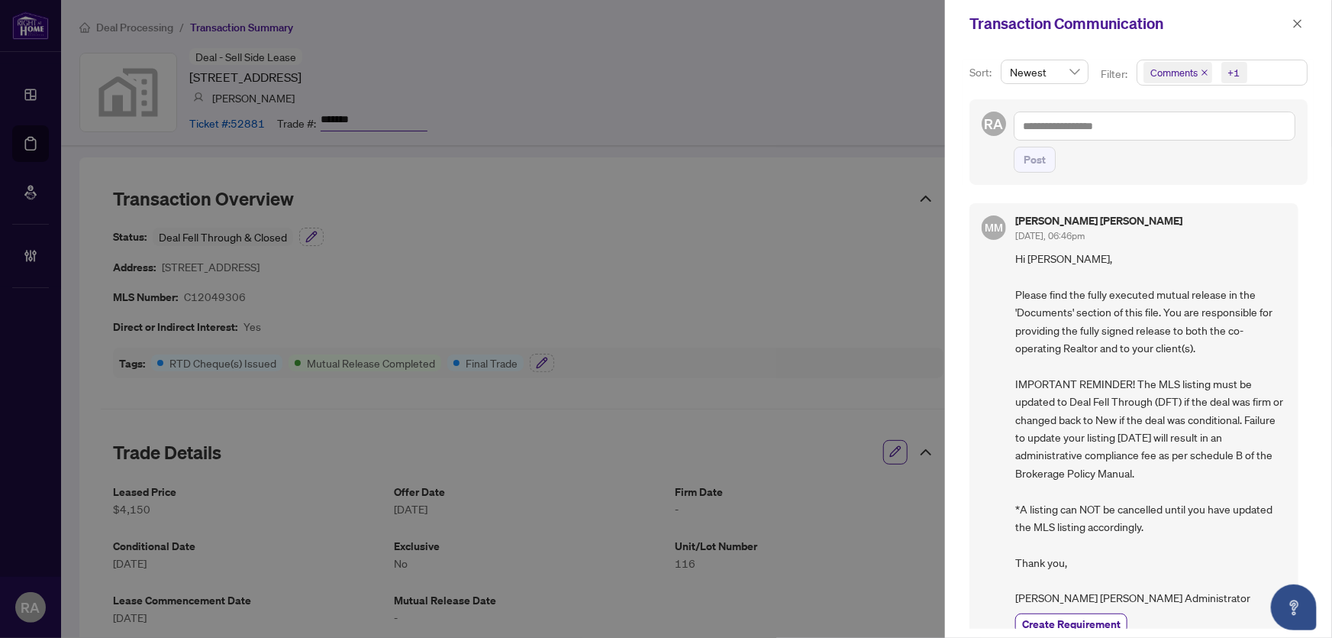
click at [1181, 185] on div "Sort: Newest Filter: Comments +1 RA Post MM [PERSON_NAME] [PERSON_NAME] [DATE],…" at bounding box center [1138, 342] width 387 height 590
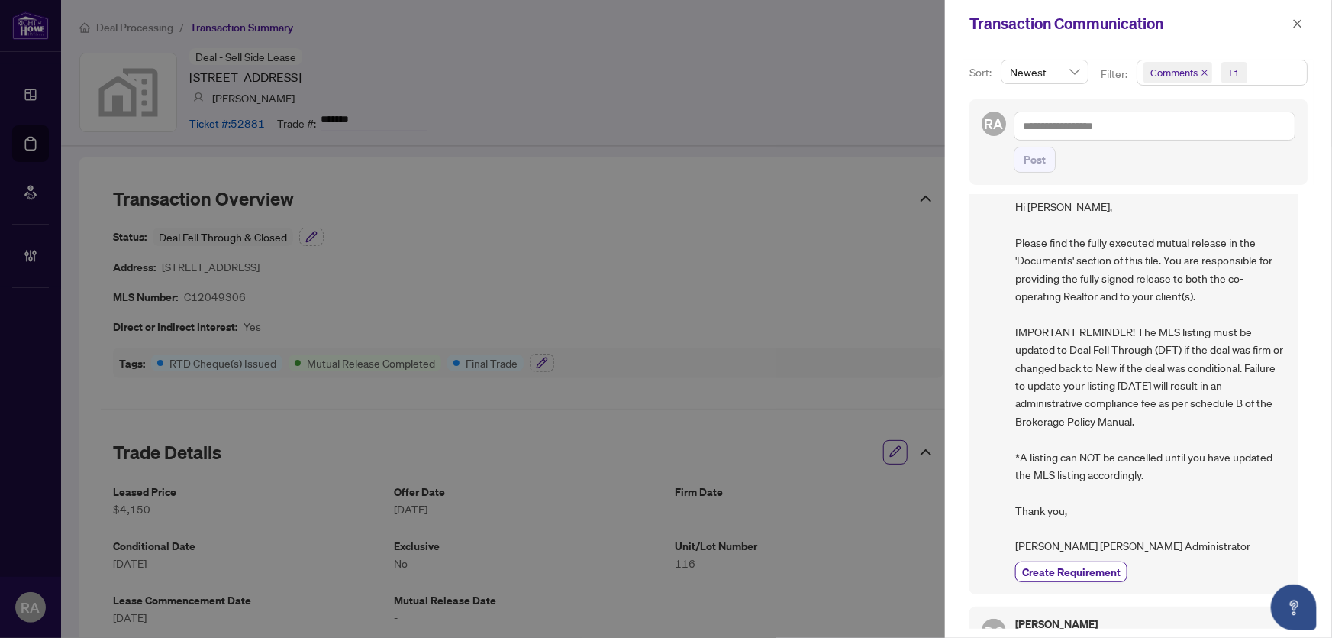
scroll to position [208, 0]
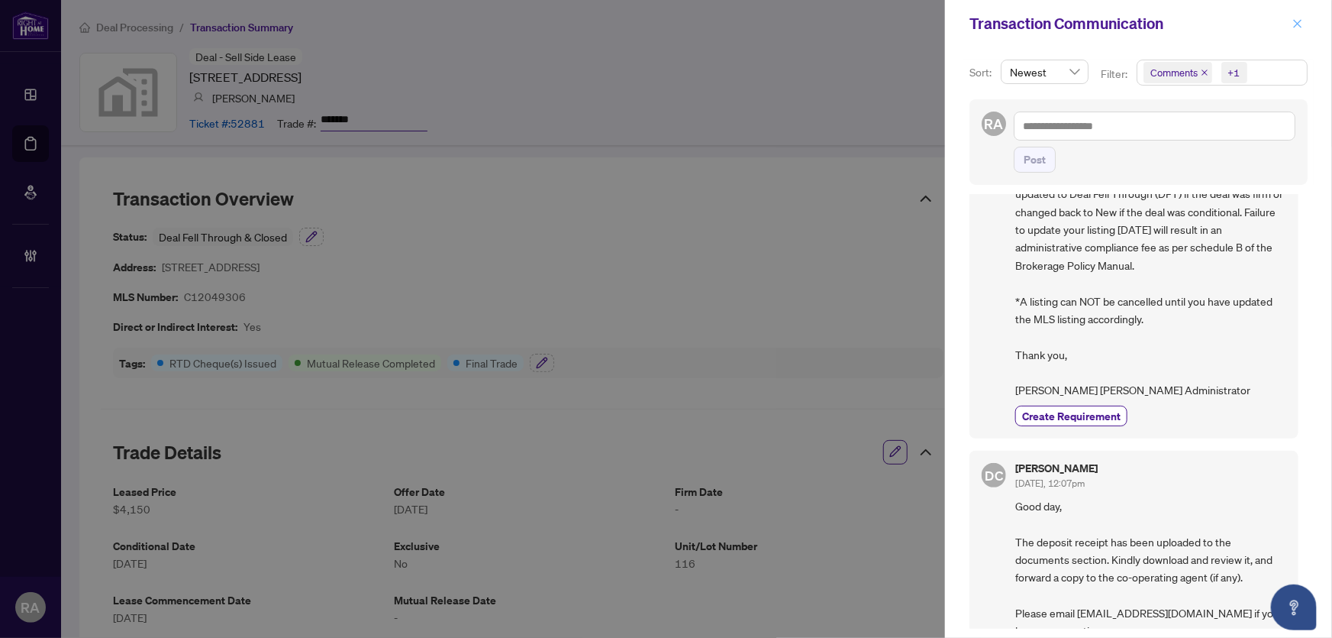
click at [1299, 22] on icon "close" at bounding box center [1298, 23] width 8 height 8
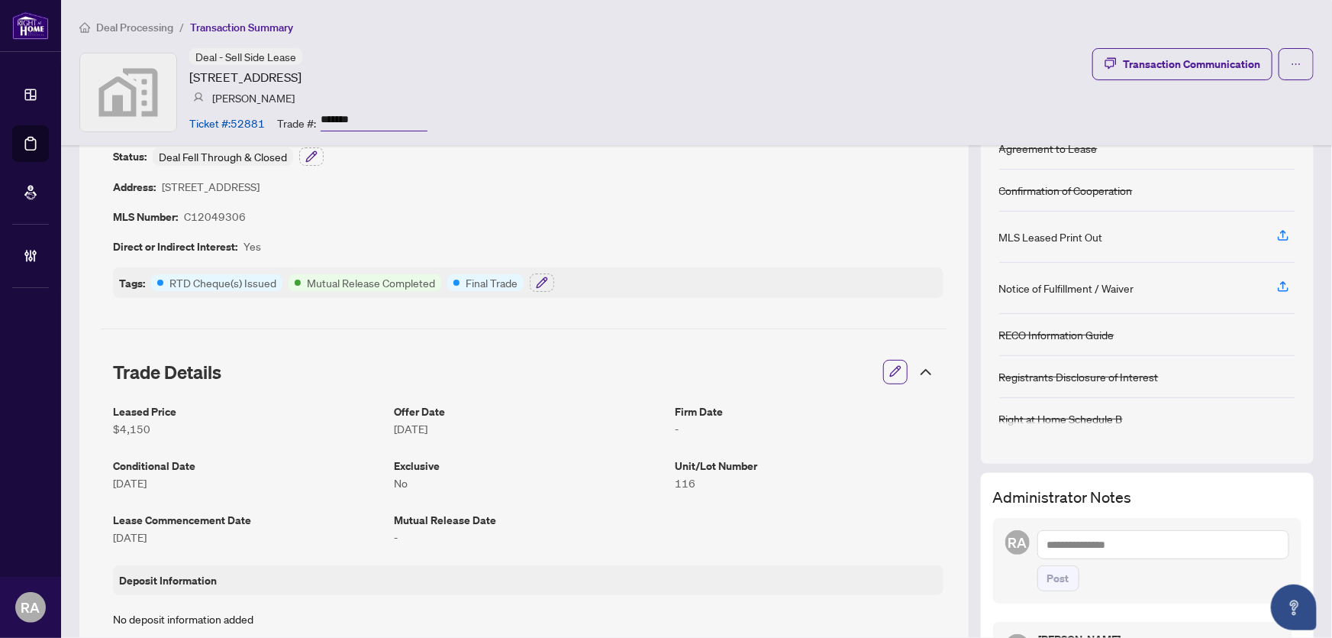
scroll to position [0, 0]
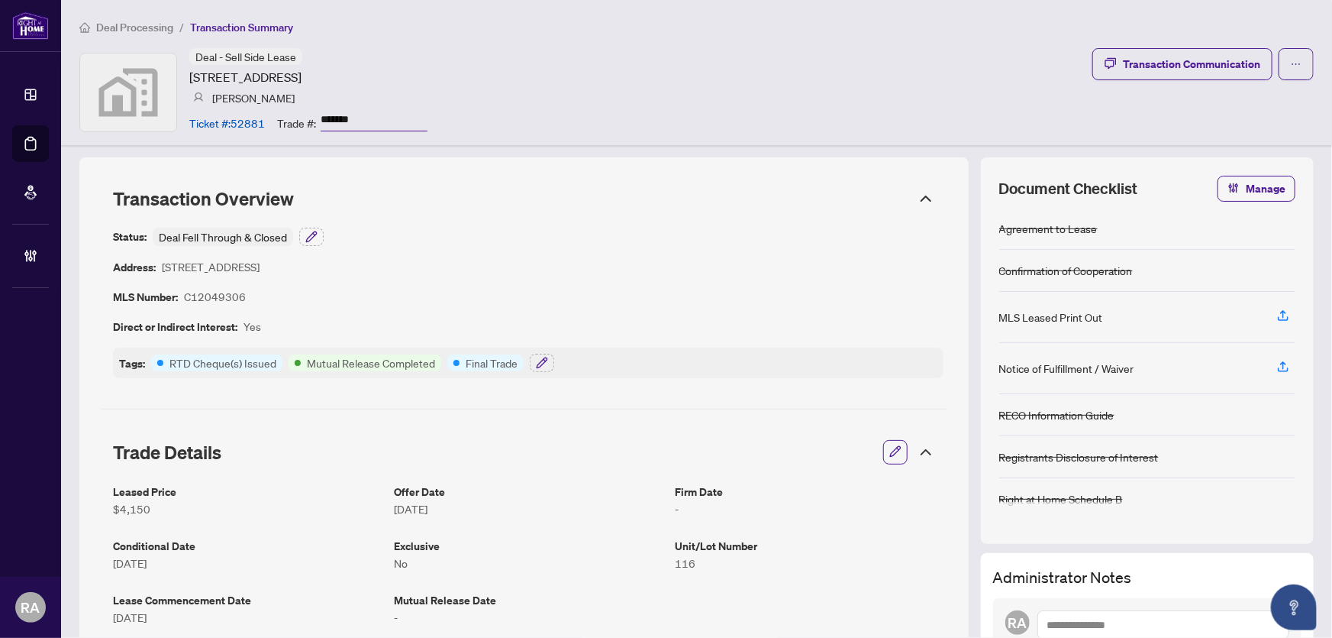
click at [673, 115] on div "Deal - Sell Side Lease [STREET_ADDRESS] [PERSON_NAME] Ticket #: 52881 Trade #: …" at bounding box center [696, 92] width 1235 height 88
click at [1178, 62] on div "Transaction Communication" at bounding box center [1191, 64] width 137 height 24
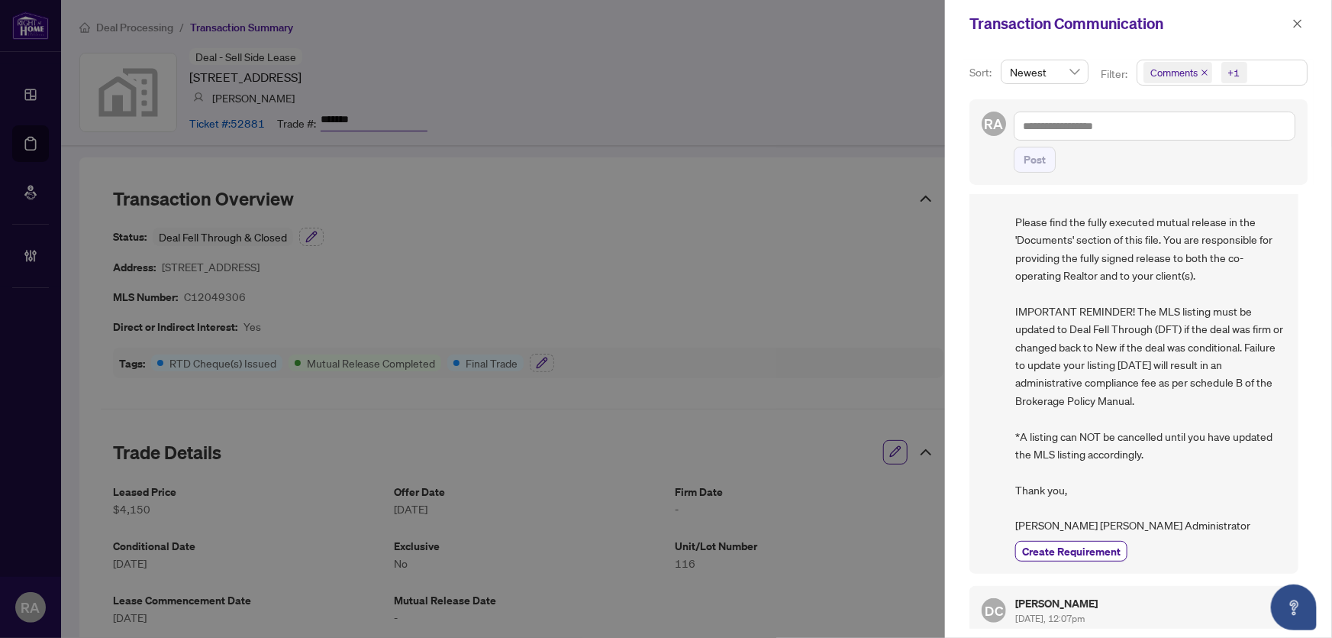
scroll to position [138, 0]
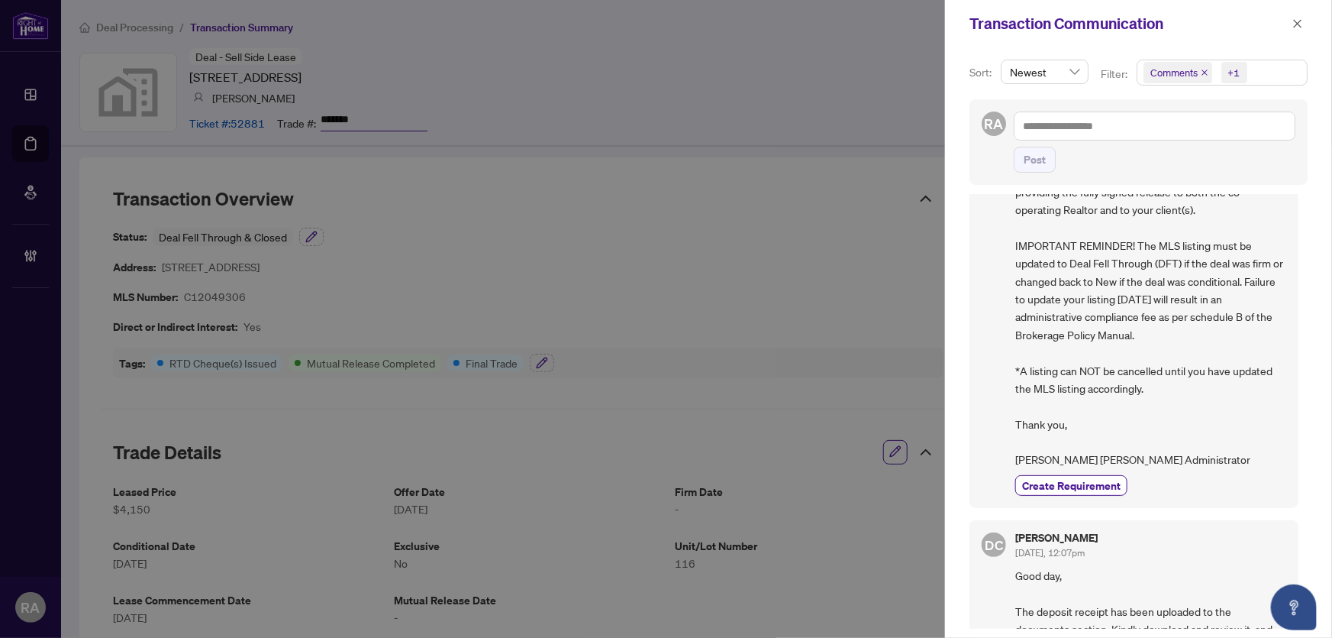
click at [1265, 79] on span "Comments +1" at bounding box center [1223, 72] width 170 height 24
click at [1151, 136] on span "Select Comments" at bounding box center [1152, 136] width 12 height 12
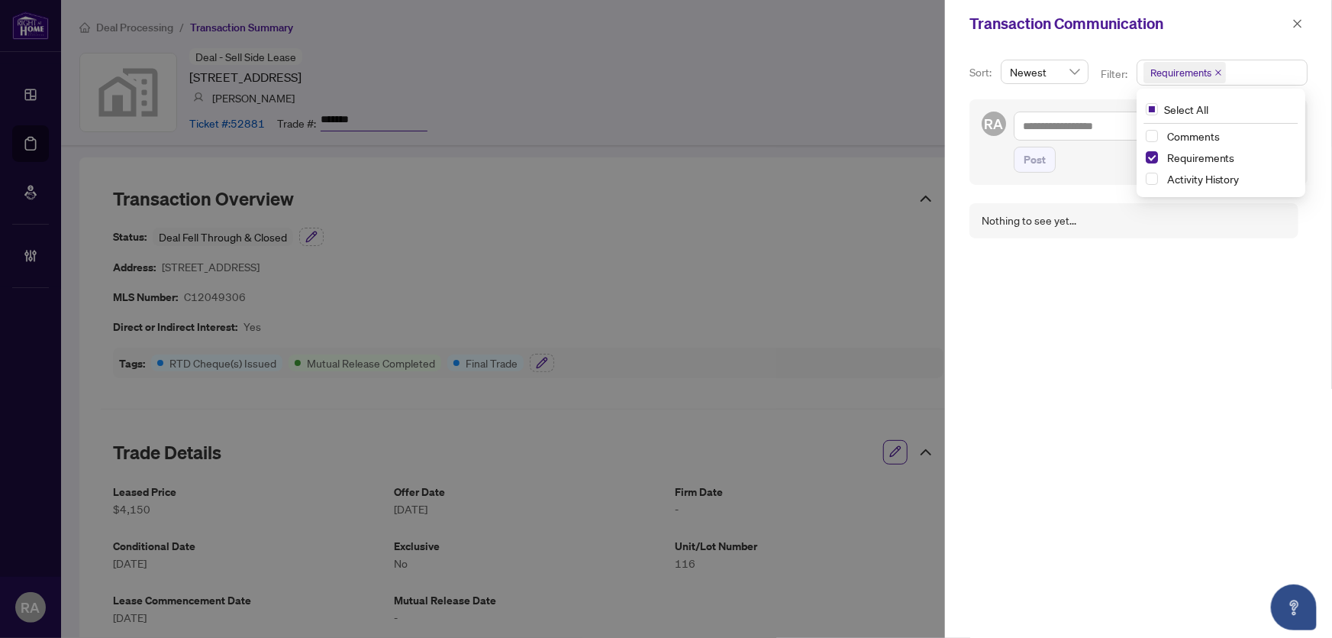
click at [1103, 175] on div "RA Post" at bounding box center [1139, 142] width 338 height 86
click at [1294, 28] on icon "close" at bounding box center [1298, 23] width 11 height 11
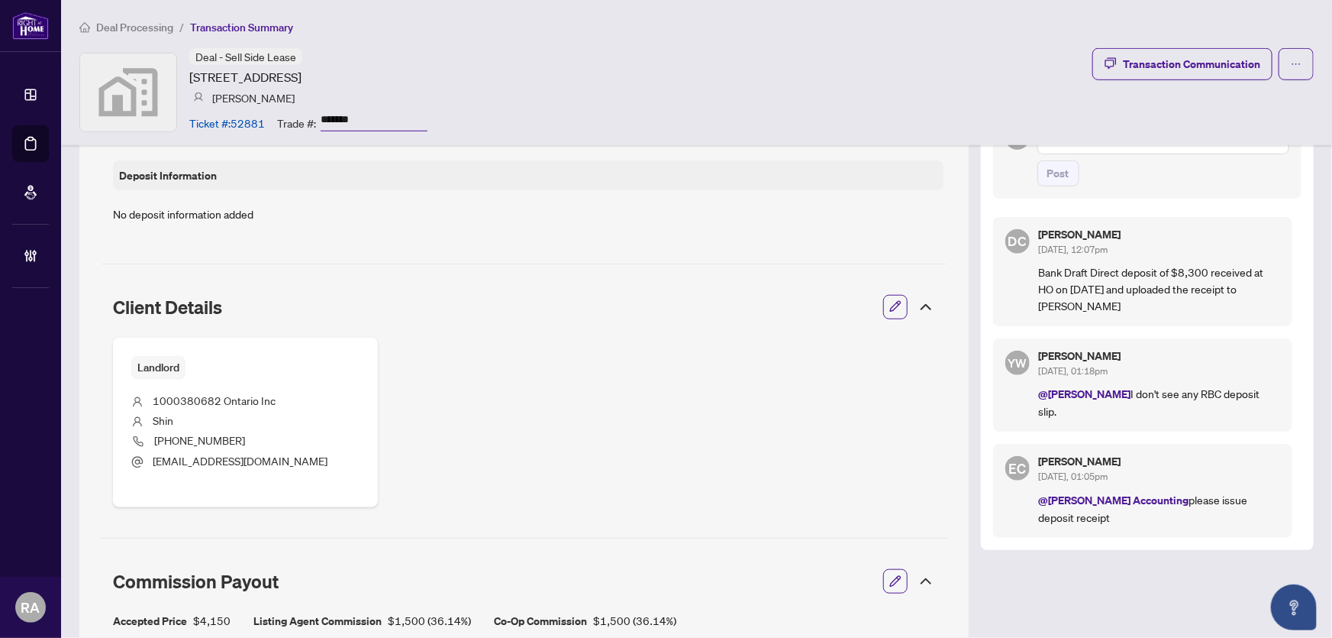
scroll to position [486, 0]
click at [1180, 340] on div "YW [PERSON_NAME] [DATE], 01:18pm @[PERSON_NAME] I don't see any RBC deposit sli…" at bounding box center [1142, 383] width 299 height 93
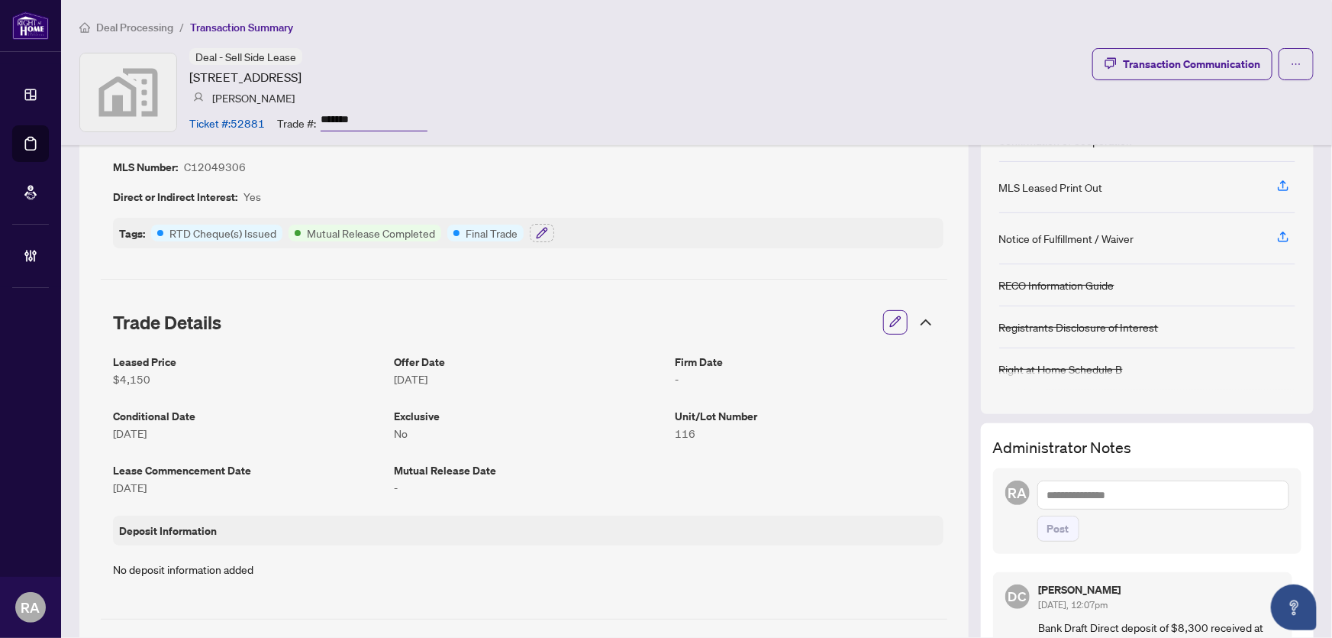
scroll to position [277, 0]
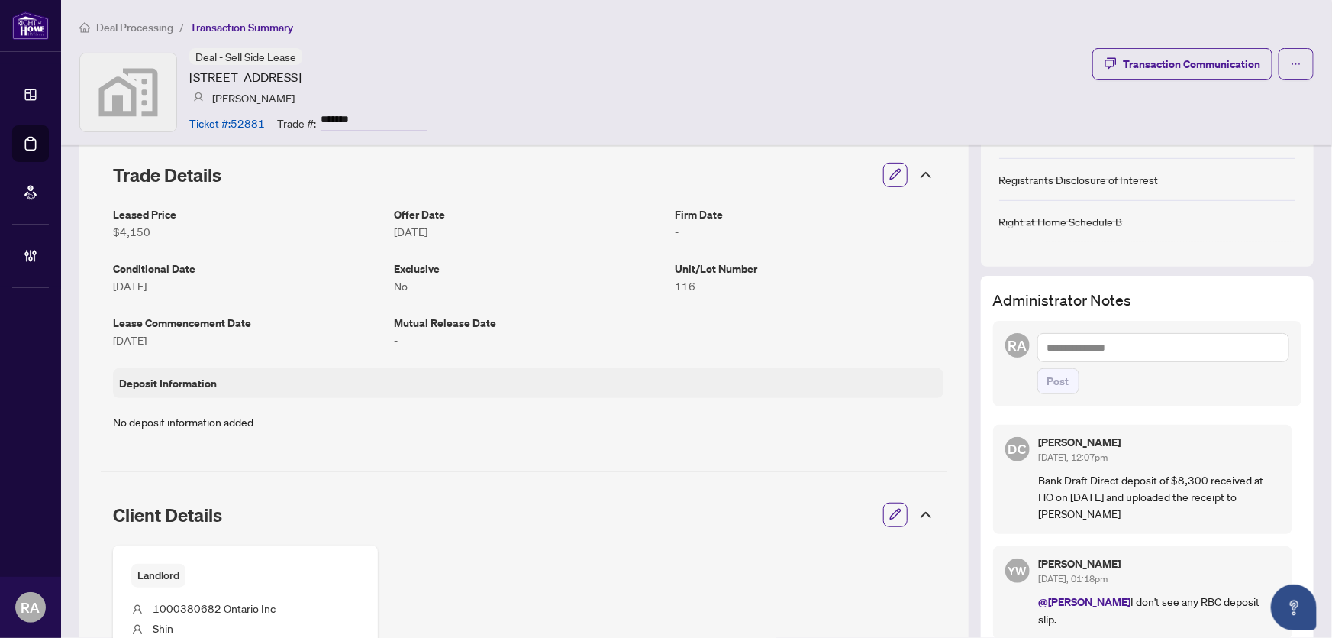
click at [1115, 338] on textarea at bounding box center [1164, 347] width 252 height 29
paste textarea "**********"
type textarea "**********"
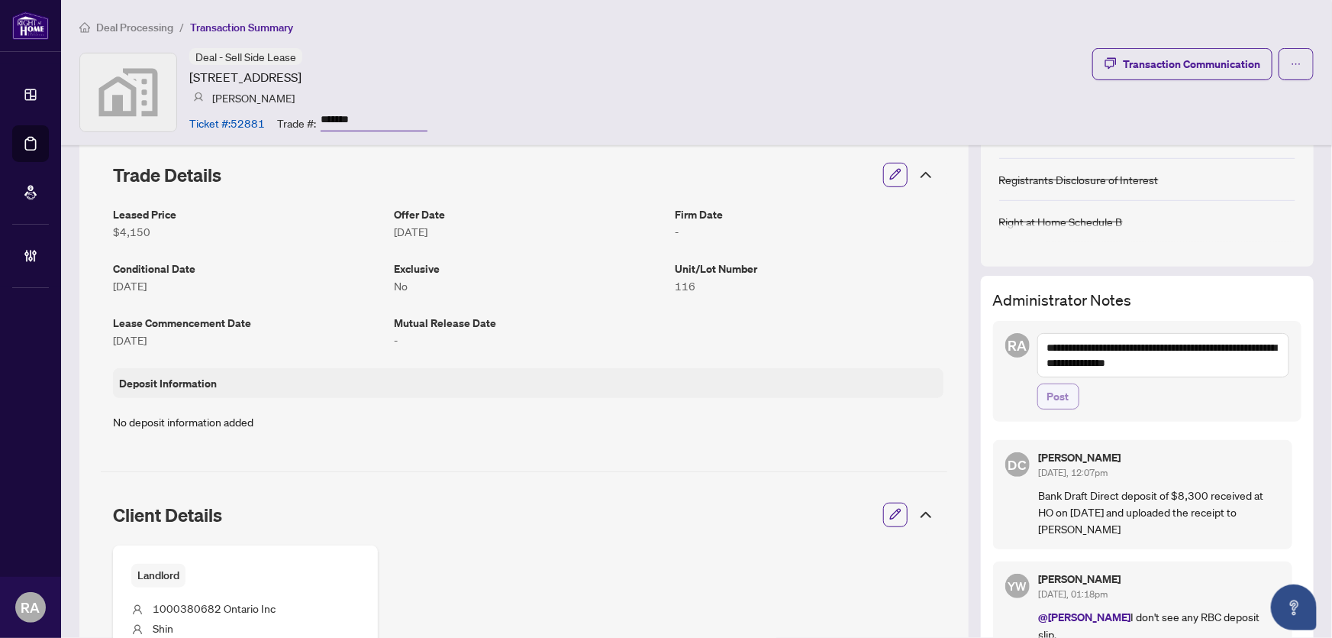
click at [1059, 397] on button "Post" at bounding box center [1059, 396] width 42 height 26
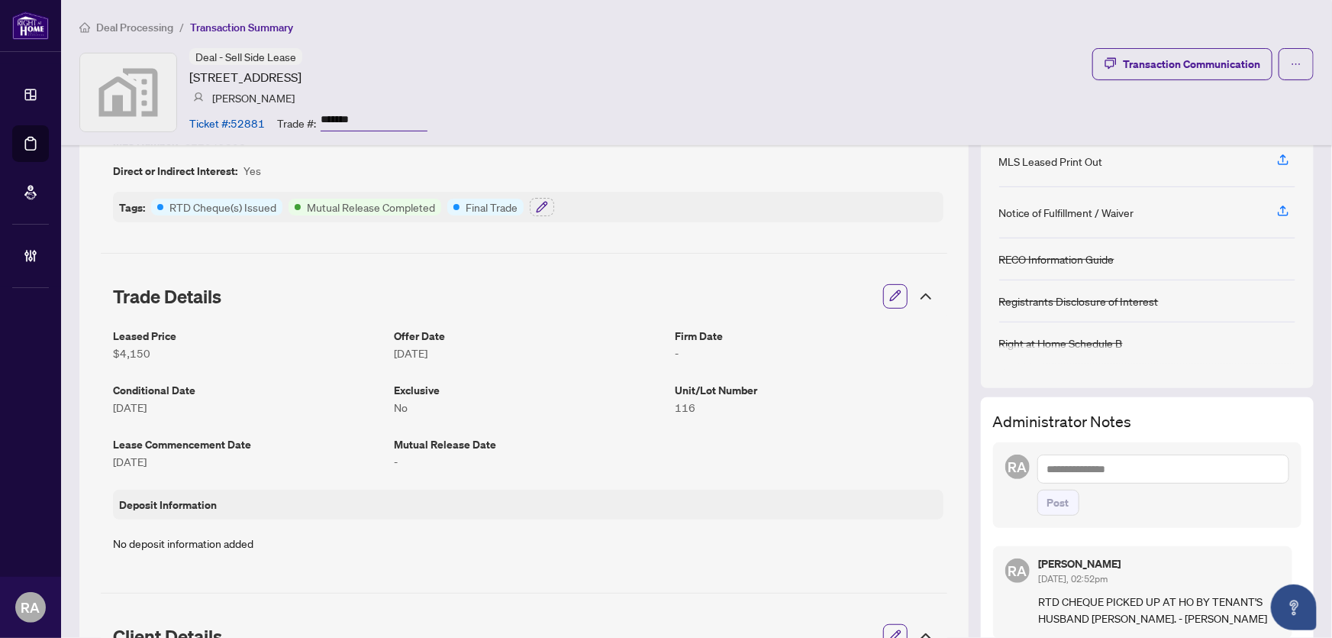
scroll to position [0, 0]
